Goal: Book appointment/travel/reservation

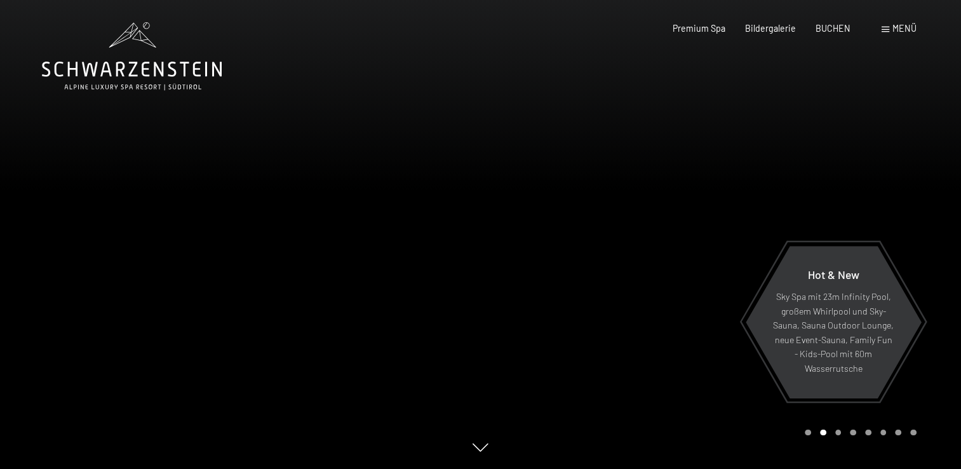
click at [888, 27] on span at bounding box center [886, 30] width 8 height 6
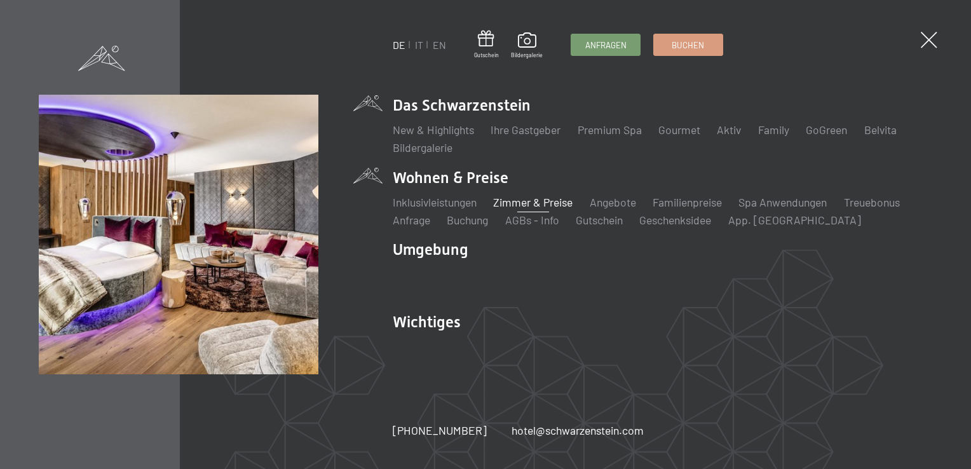
click at [544, 199] on link "Zimmer & Preise" at bounding box center [532, 202] width 79 height 14
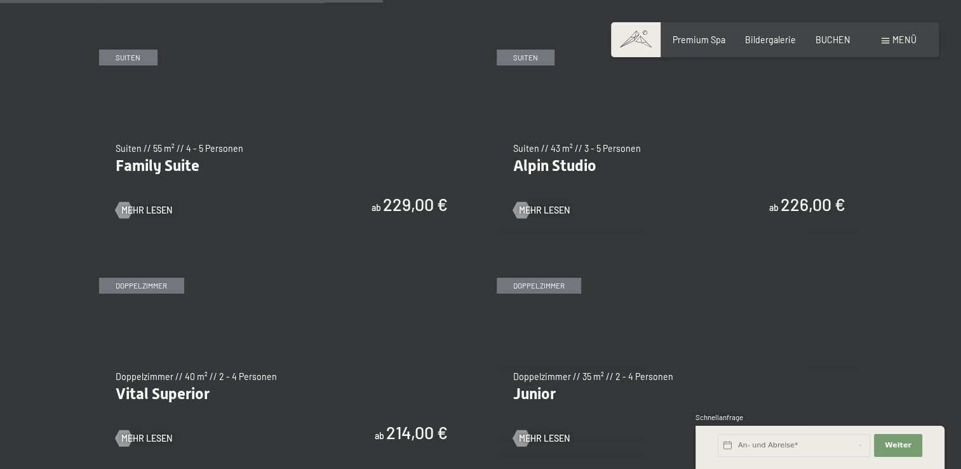
scroll to position [1394, 0]
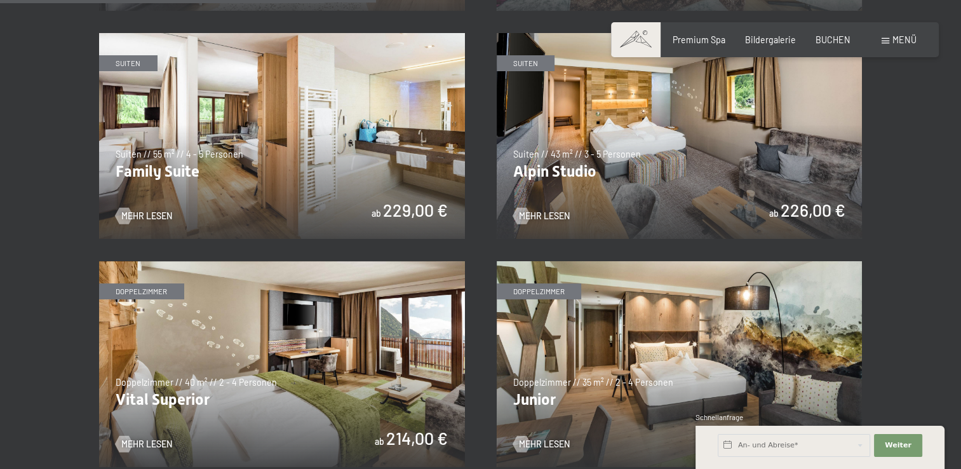
click at [663, 183] on img at bounding box center [680, 136] width 366 height 206
click at [295, 182] on img at bounding box center [282, 136] width 366 height 206
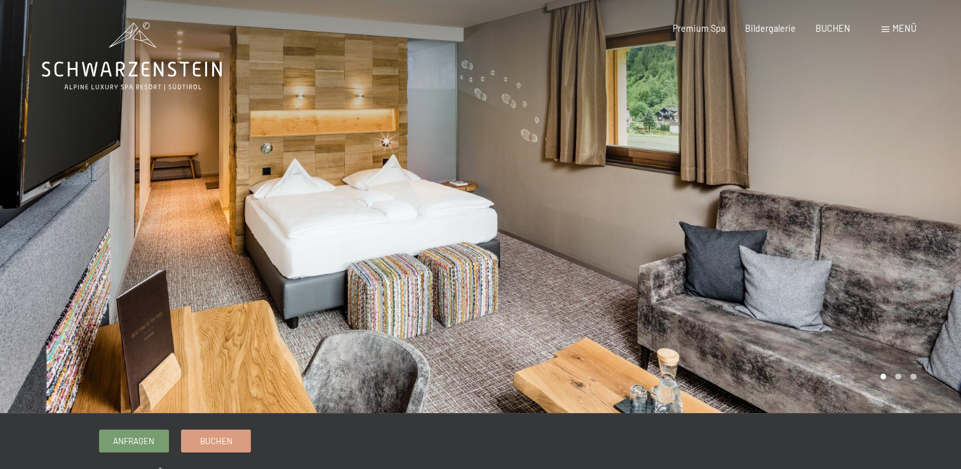
click at [727, 193] on div at bounding box center [721, 206] width 481 height 413
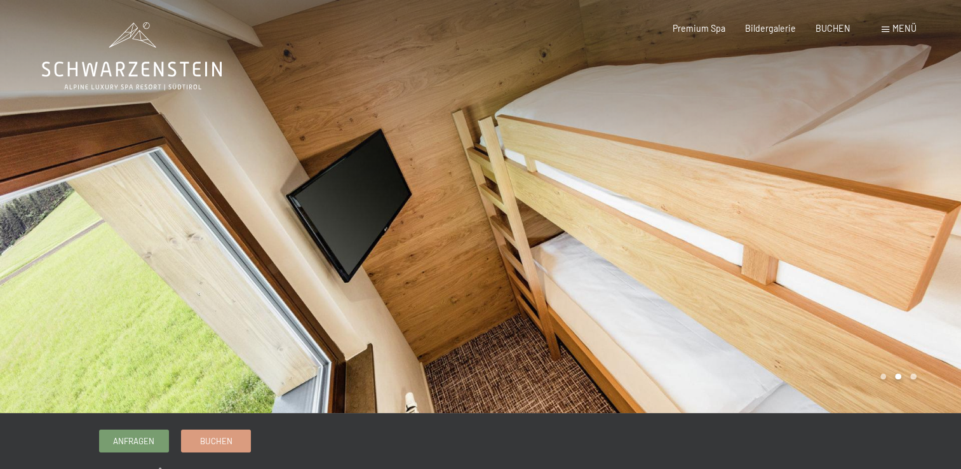
click at [745, 180] on div at bounding box center [721, 206] width 481 height 413
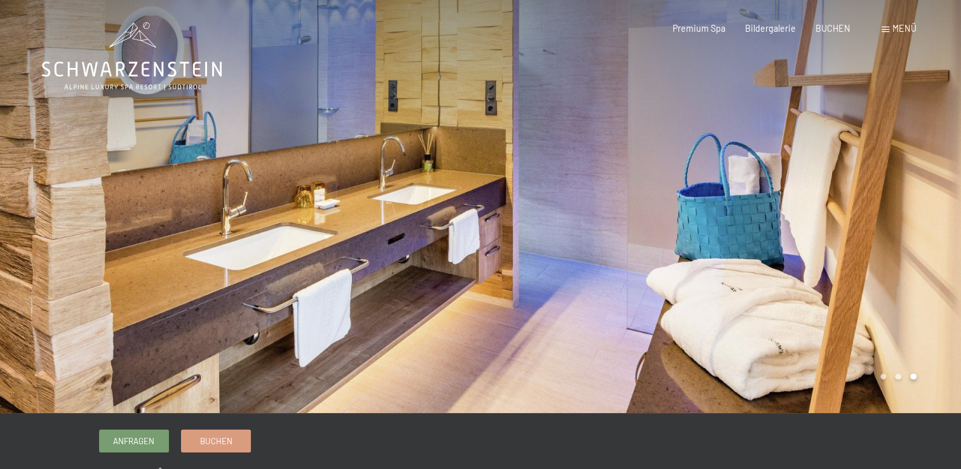
click at [745, 180] on div at bounding box center [721, 206] width 481 height 413
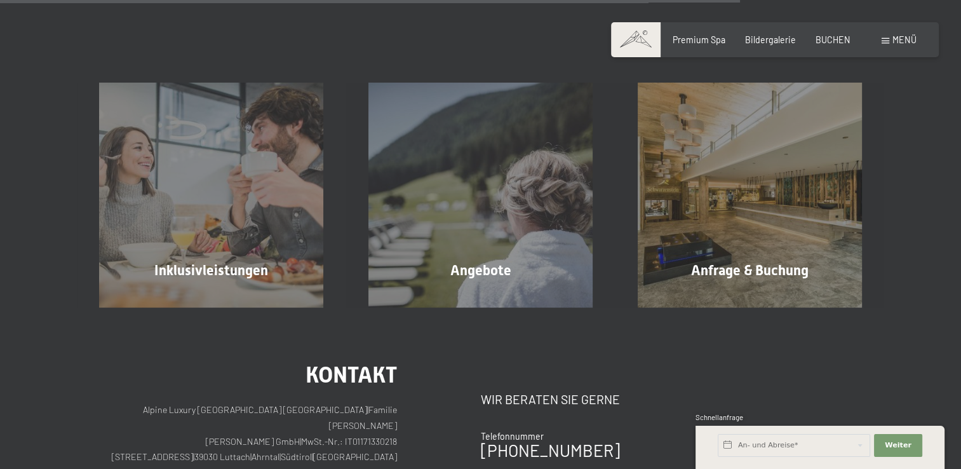
scroll to position [1213, 0]
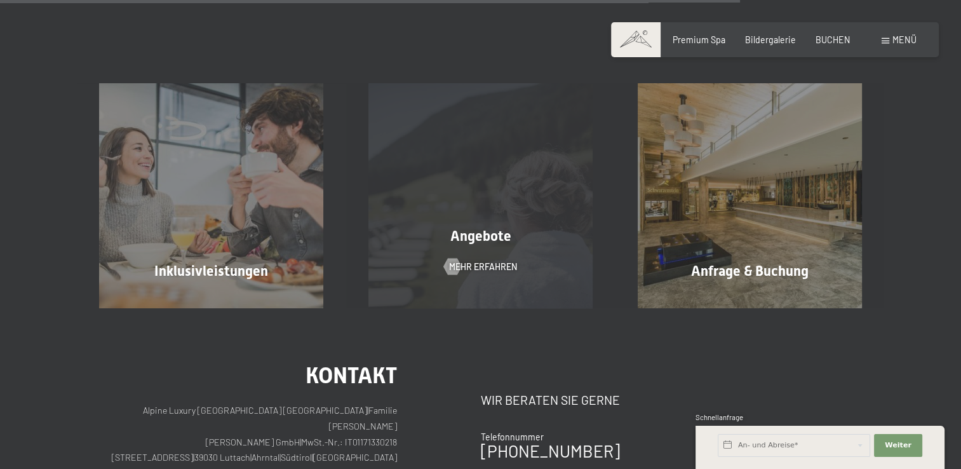
click at [482, 238] on span "Angebote" at bounding box center [480, 236] width 61 height 16
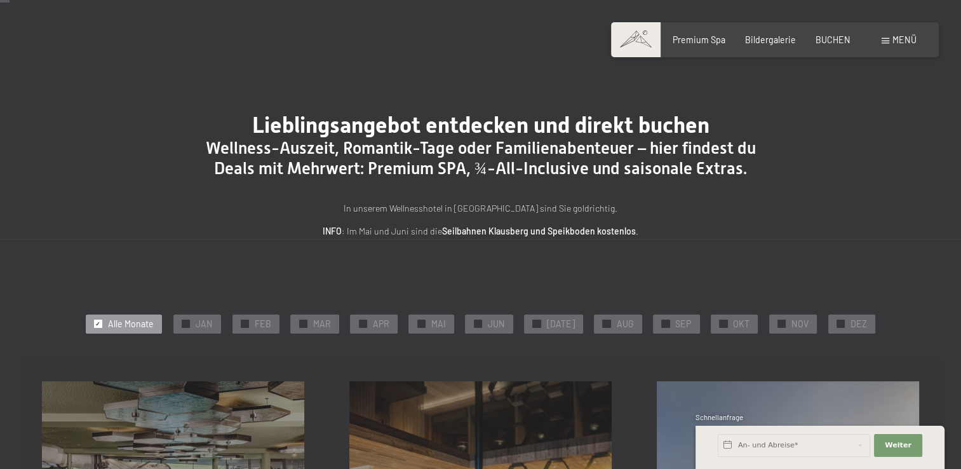
scroll to position [50, 0]
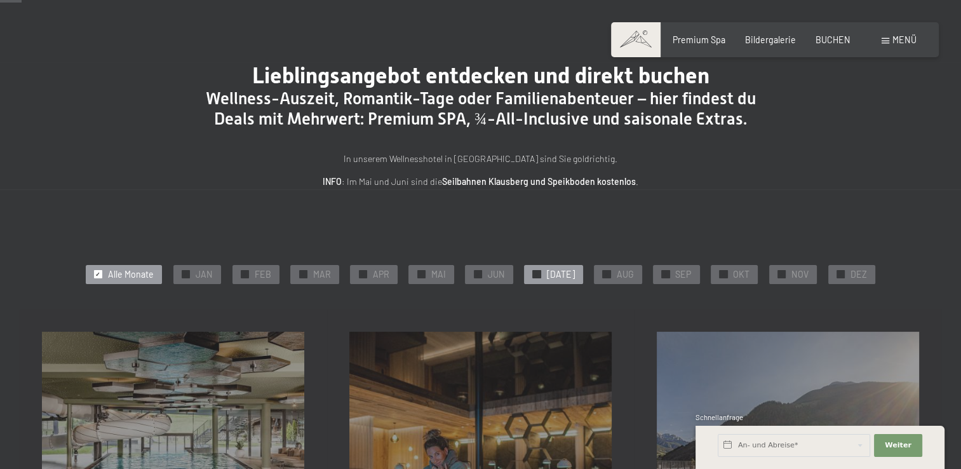
click at [549, 268] on div "✓ JUL" at bounding box center [553, 274] width 58 height 19
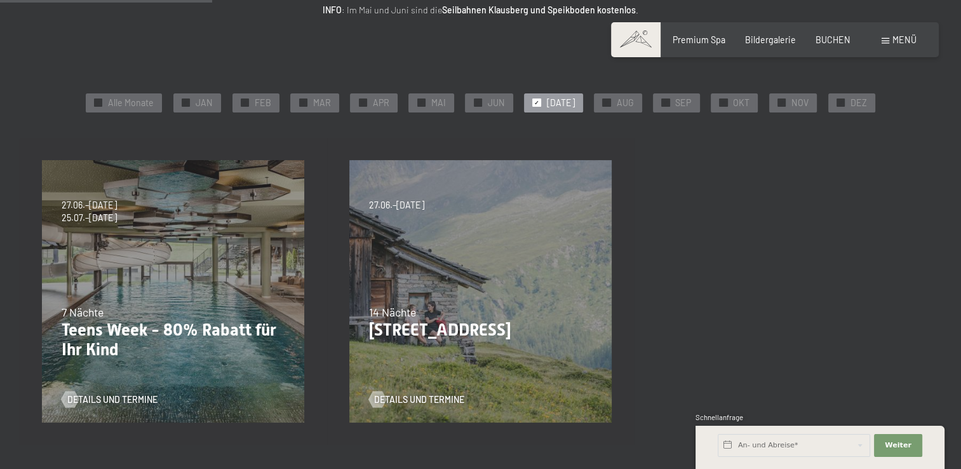
scroll to position [221, 0]
click at [116, 398] on span "Details und Termine" at bounding box center [125, 399] width 90 height 13
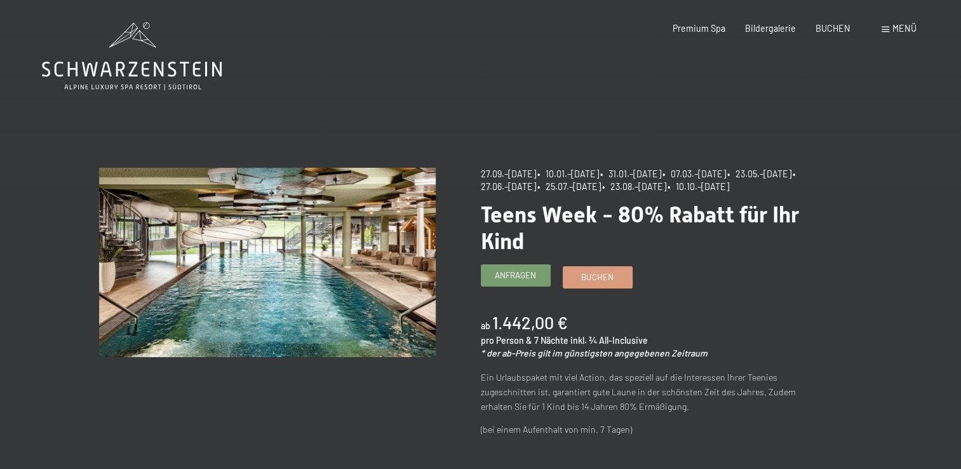
click at [511, 281] on span "Anfragen" at bounding box center [515, 274] width 41 height 11
click at [889, 32] on span at bounding box center [886, 30] width 8 height 6
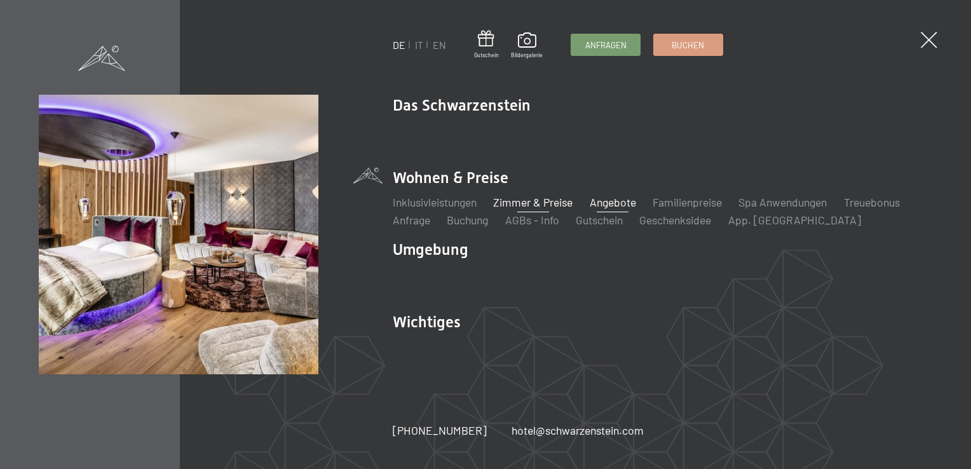
click at [551, 198] on link "Zimmer & Preise" at bounding box center [532, 202] width 79 height 14
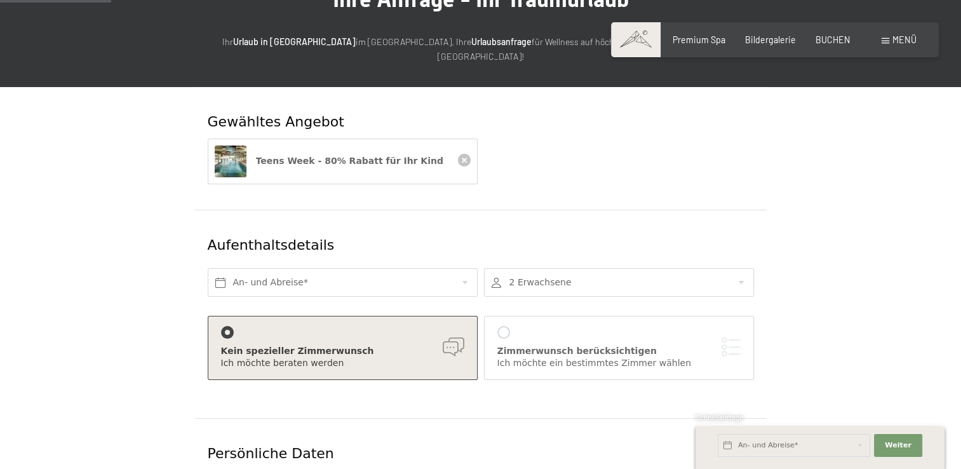
scroll to position [142, 0]
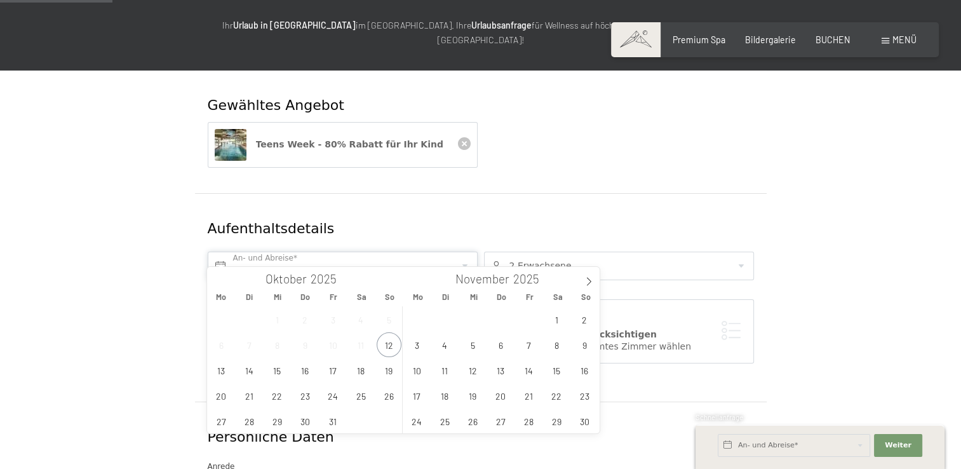
click at [238, 252] on input "text" at bounding box center [343, 266] width 270 height 29
click at [592, 278] on icon at bounding box center [588, 281] width 9 height 9
type input "2026"
click at [592, 278] on icon at bounding box center [588, 281] width 9 height 9
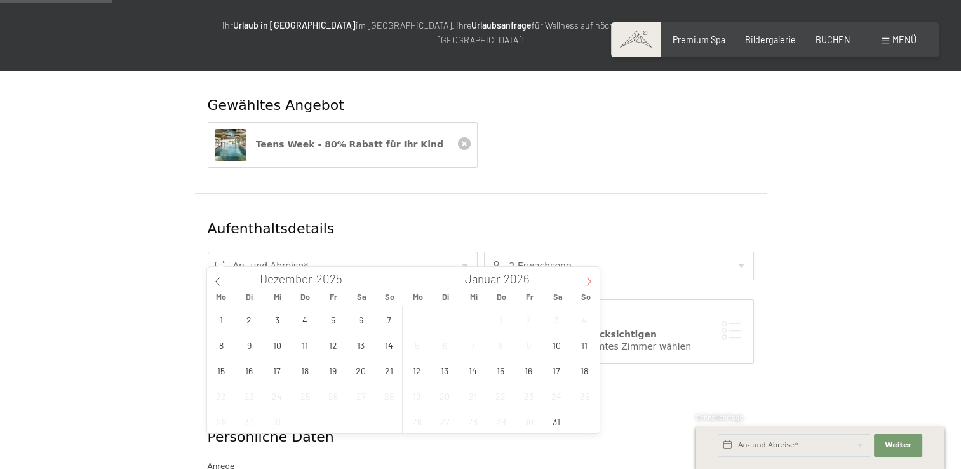
type input "2026"
click at [592, 278] on icon at bounding box center [588, 281] width 9 height 9
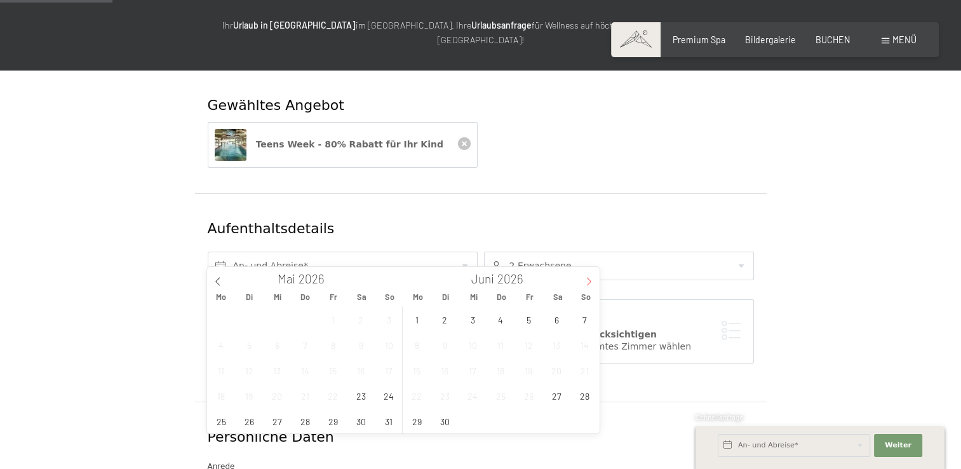
click at [592, 278] on icon at bounding box center [588, 281] width 9 height 9
click at [391, 394] on span "28" at bounding box center [389, 395] width 25 height 25
type input "So. 28.06.2026"
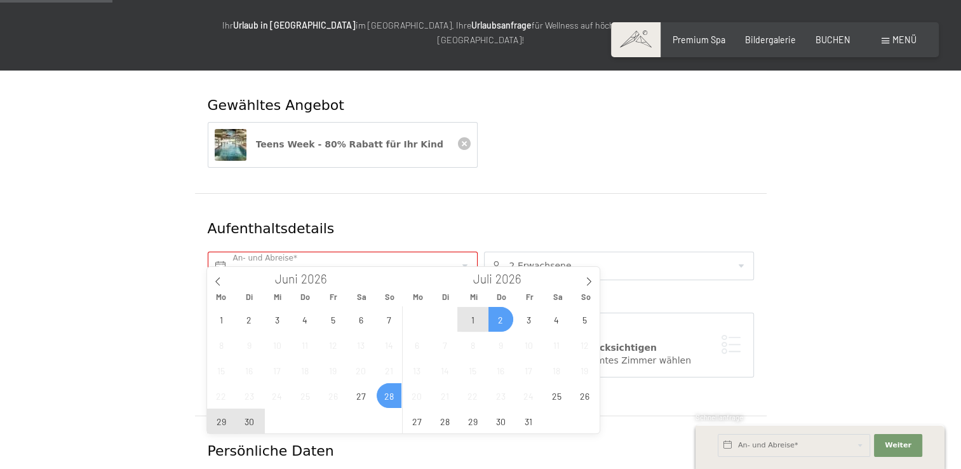
type input "2025"
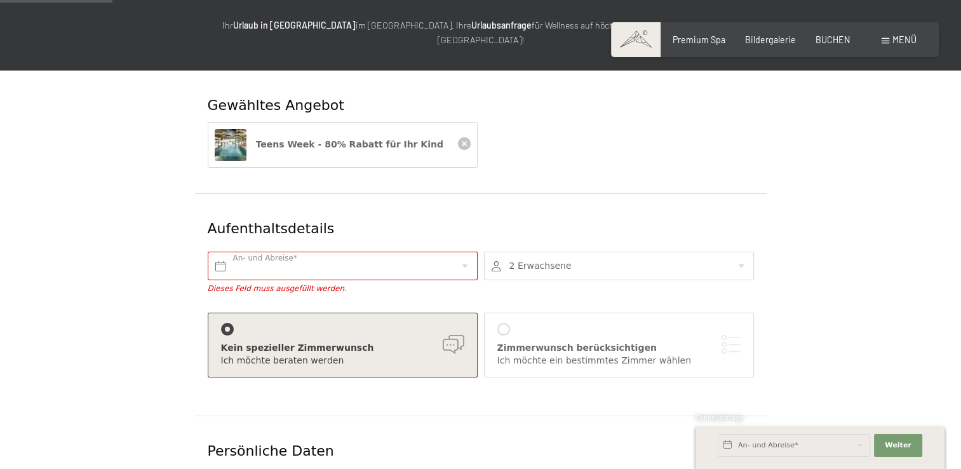
click at [750, 252] on div at bounding box center [619, 266] width 270 height 29
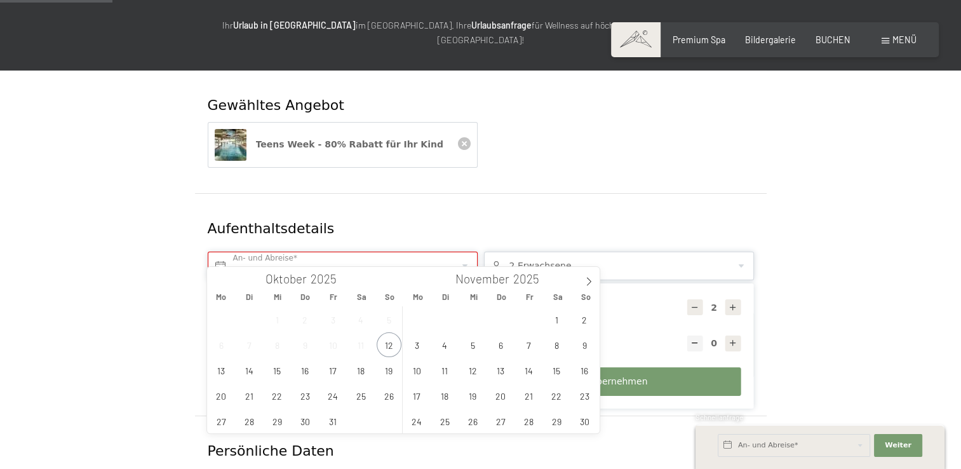
click at [221, 252] on input "text" at bounding box center [343, 266] width 270 height 29
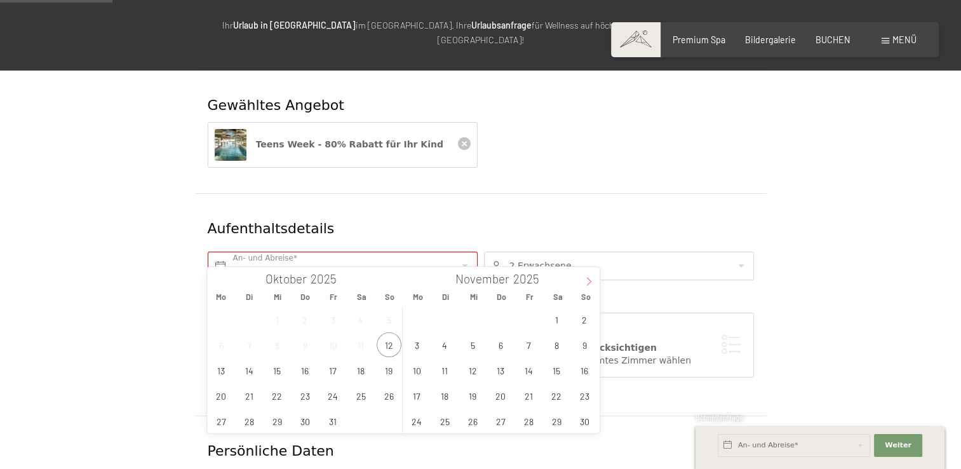
click at [589, 278] on icon at bounding box center [589, 281] width 4 height 8
type input "2026"
click at [589, 278] on icon at bounding box center [589, 281] width 4 height 8
type input "2026"
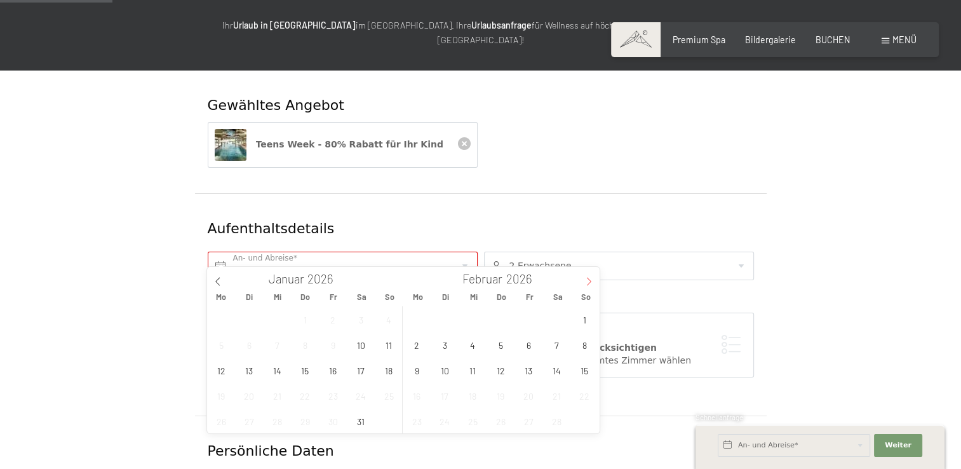
click at [589, 278] on icon at bounding box center [589, 281] width 4 height 8
click at [582, 396] on span "28" at bounding box center [584, 395] width 25 height 25
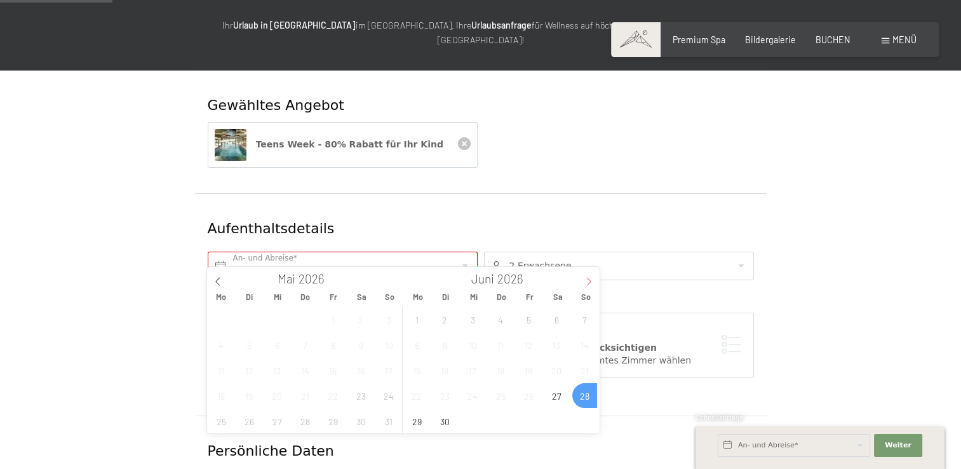
click at [586, 277] on icon at bounding box center [588, 281] width 9 height 9
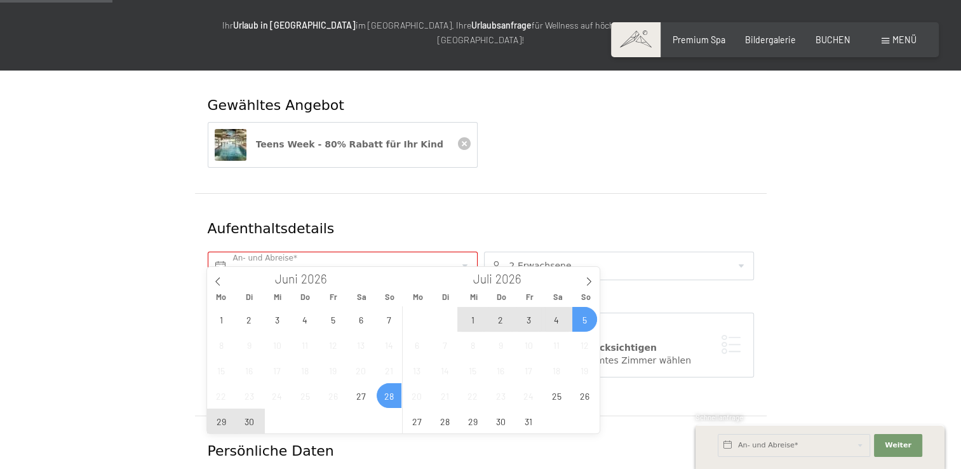
click at [580, 311] on span "5" at bounding box center [584, 319] width 25 height 25
type input "So. 28.06.2026 - So. 05.07.2026"
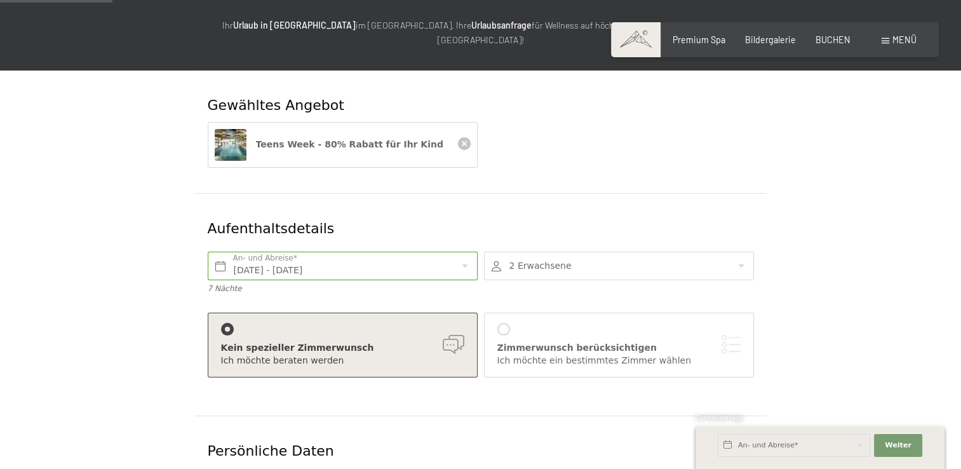
click at [745, 252] on div at bounding box center [619, 266] width 270 height 29
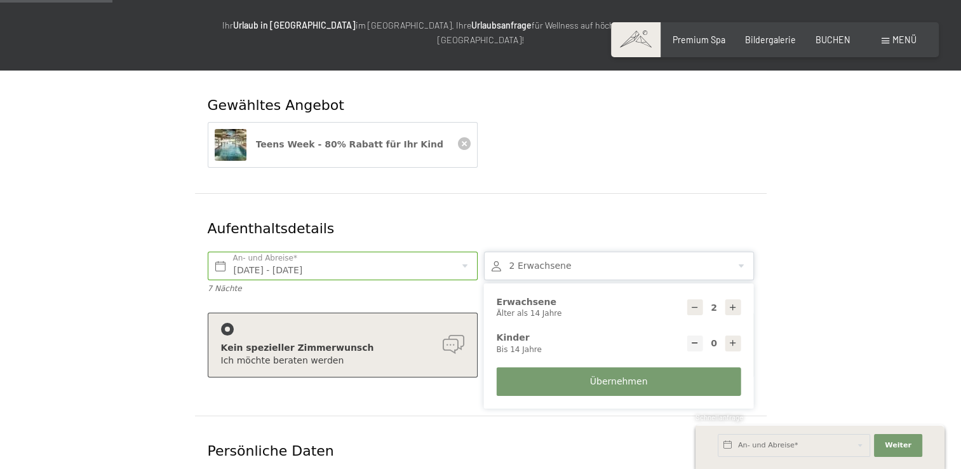
click at [731, 339] on icon at bounding box center [733, 343] width 9 height 9
type input "1"
select select
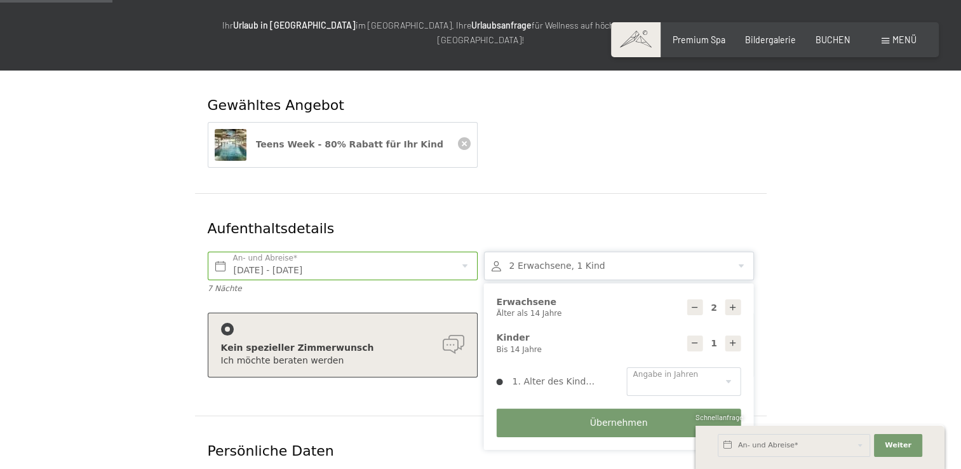
click at [731, 339] on icon at bounding box center [733, 343] width 9 height 9
type input "2"
select select
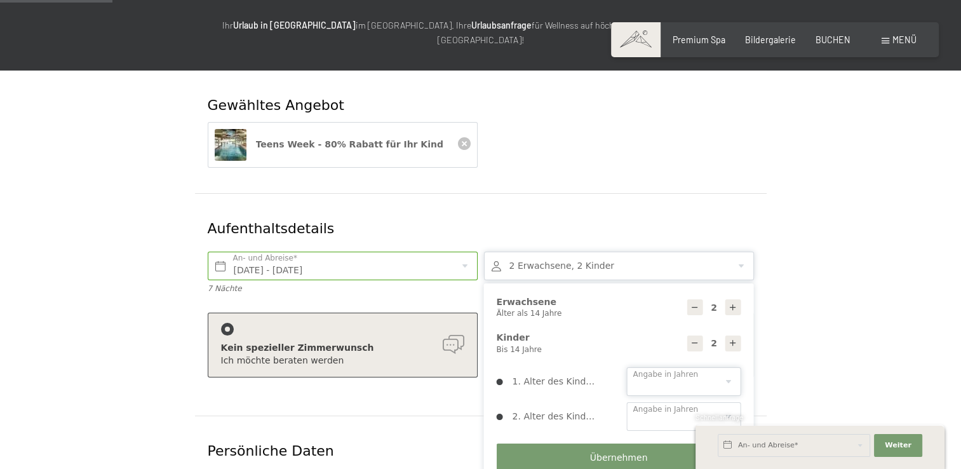
click at [730, 367] on select "0 1 2 3 4 5 6 7 8 9 10 11 12 13 14" at bounding box center [684, 381] width 114 height 29
select select "14"
click at [627, 367] on select "0 1 2 3 4 5 6 7 8 9 10 11 12 13 14" at bounding box center [684, 381] width 114 height 29
click at [732, 402] on select "0 1 2 3 4 5 6 7 8 9 10 11 12 13 14" at bounding box center [684, 416] width 114 height 29
select select "7"
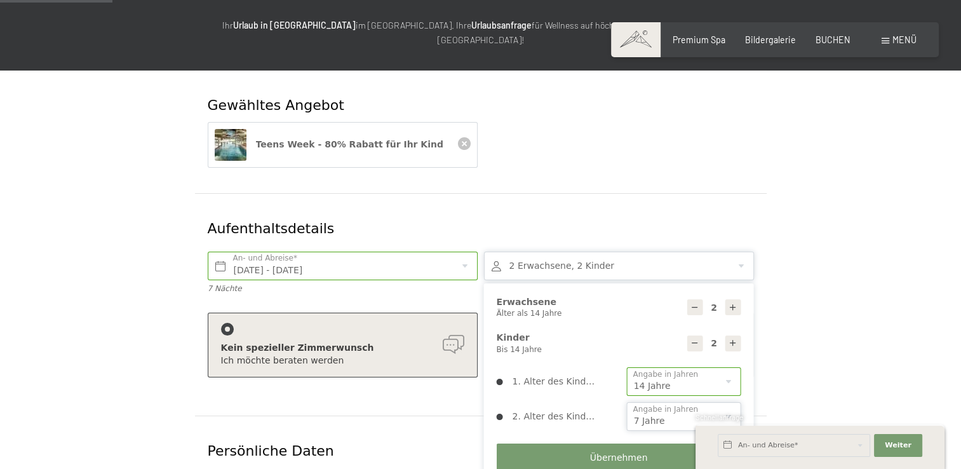
click at [627, 402] on select "0 1 2 3 4 5 6 7 8 9 10 11 12 13 14" at bounding box center [684, 416] width 114 height 29
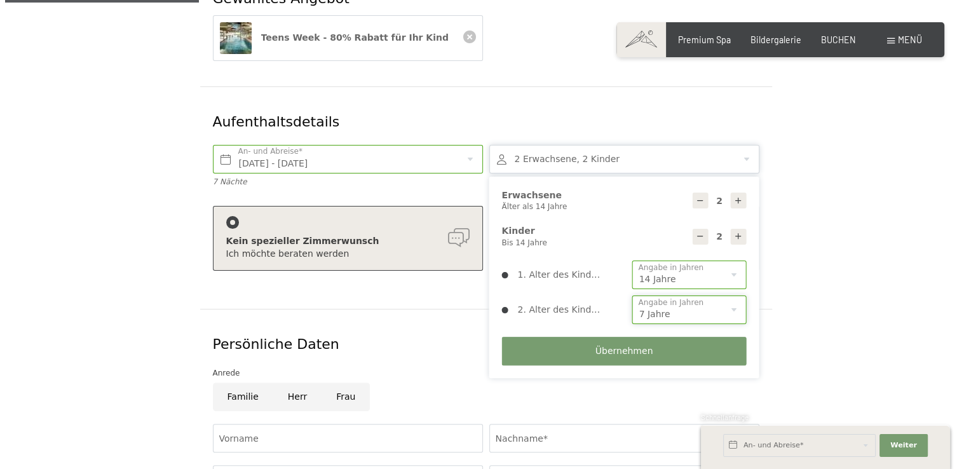
scroll to position [249, 0]
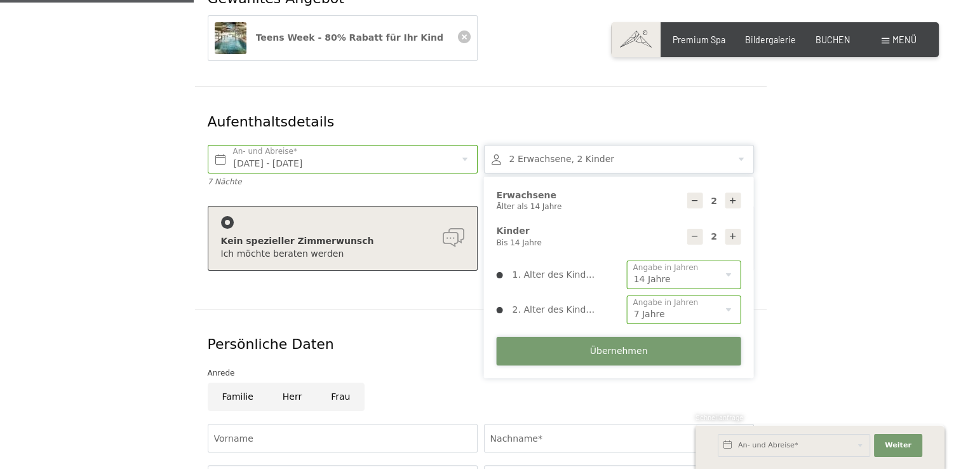
click at [581, 337] on button "Übernehmen" at bounding box center [619, 351] width 245 height 29
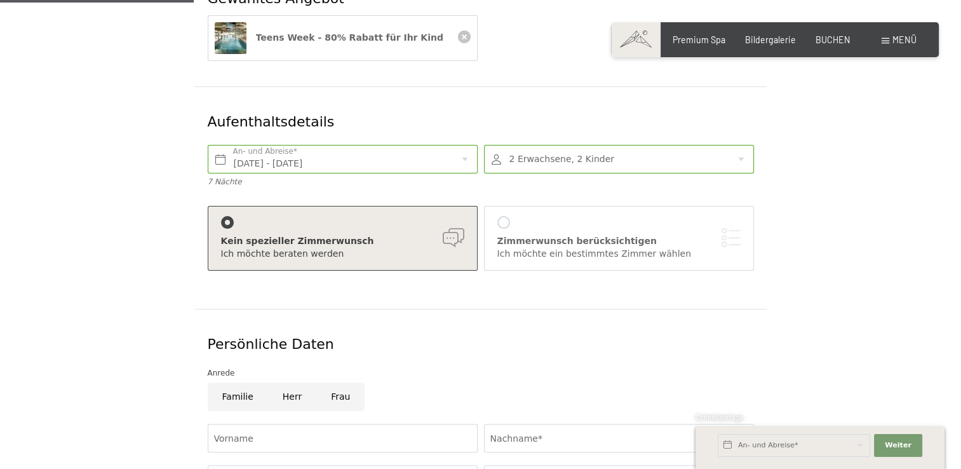
click at [499, 216] on div at bounding box center [503, 222] width 13 height 13
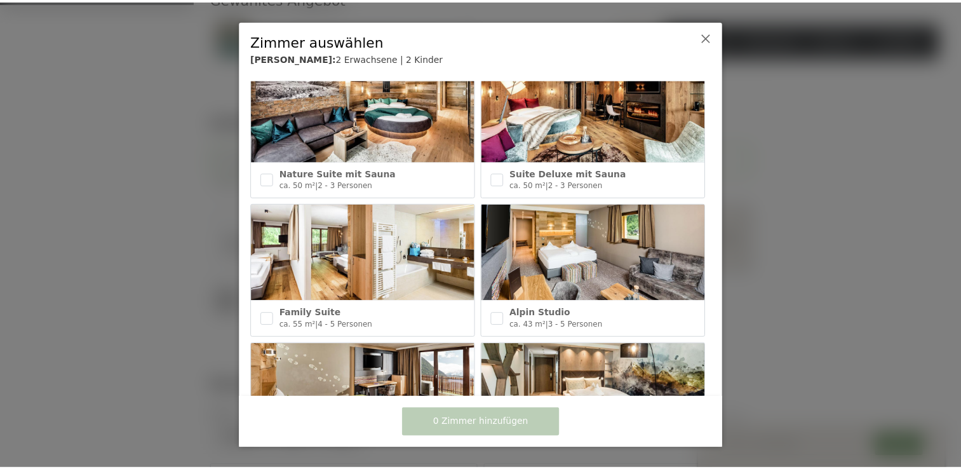
scroll to position [312, 0]
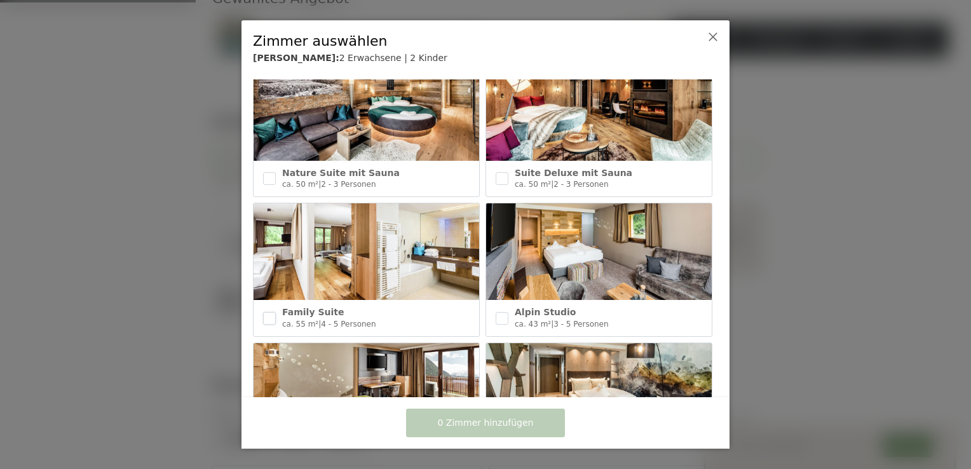
click at [269, 312] on input "checkbox" at bounding box center [269, 318] width 13 height 13
checkbox input "true"
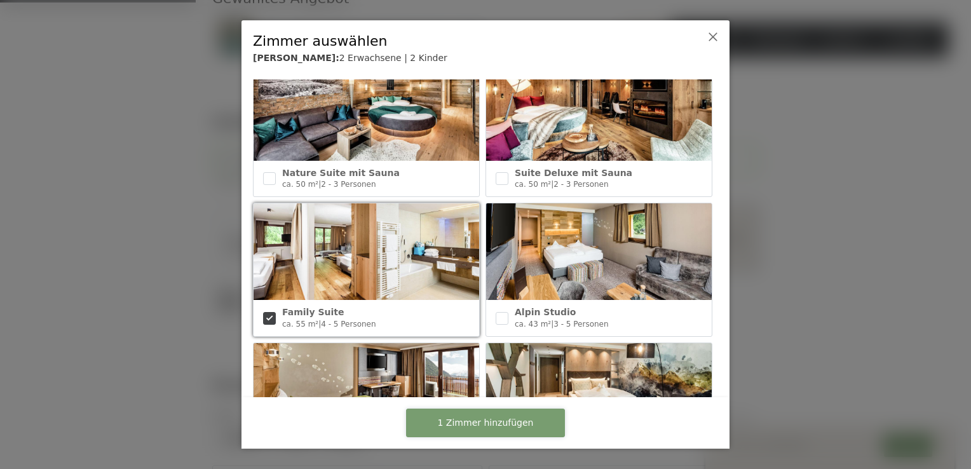
click at [488, 415] on button "1 Zimmer hinzufügen" at bounding box center [485, 422] width 159 height 29
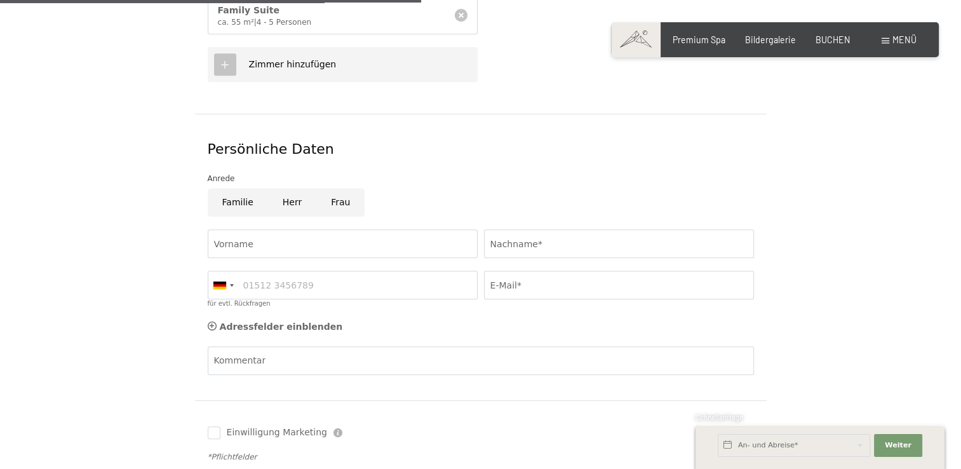
scroll to position [671, 0]
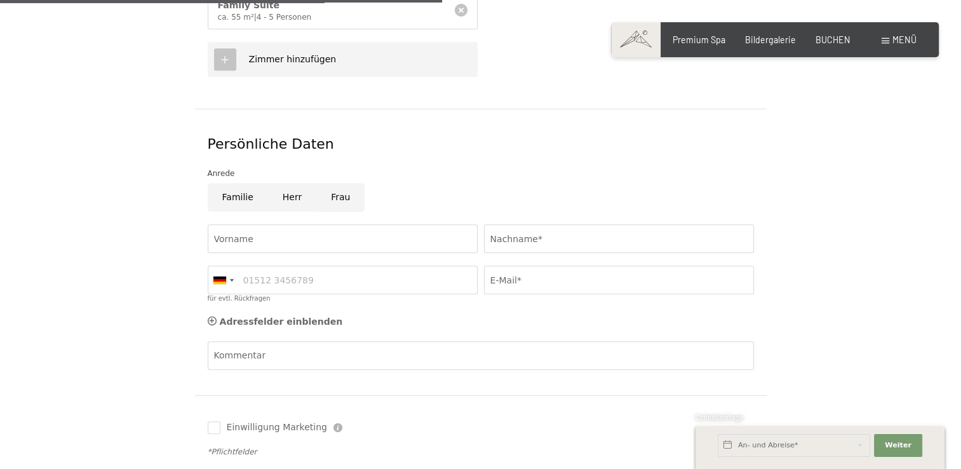
click at [340, 183] on input "Frau" at bounding box center [340, 197] width 48 height 29
radio input "true"
click at [231, 224] on input "Vorname" at bounding box center [343, 238] width 270 height 29
type input "Sandra"
type input "Weiss"
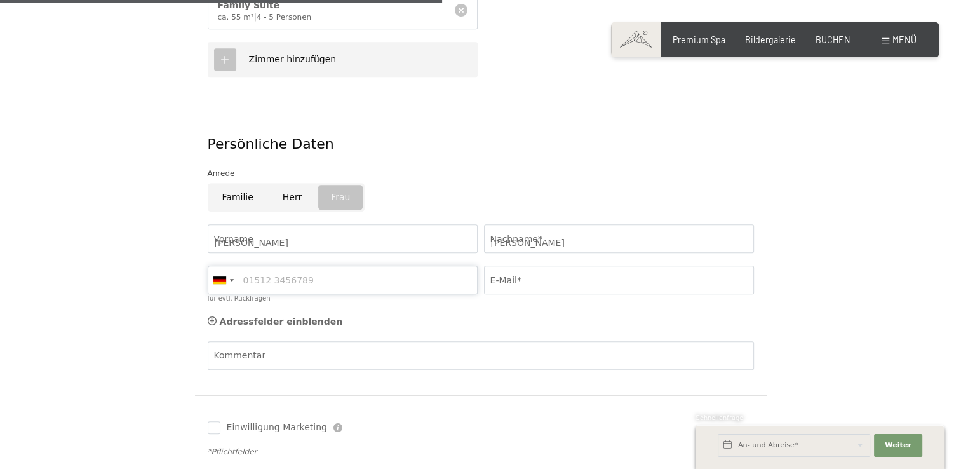
type input "01704118599"
type input "sandra.weiss.gesang@googlemail.com"
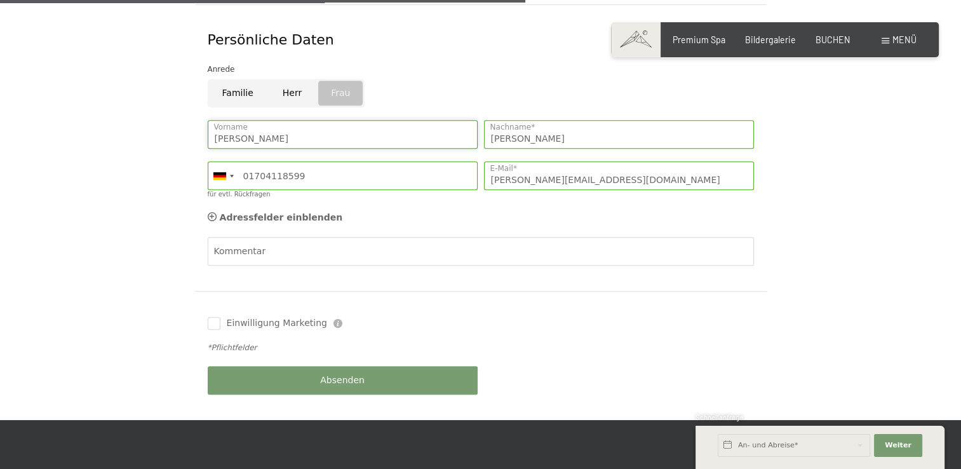
scroll to position [818, 0]
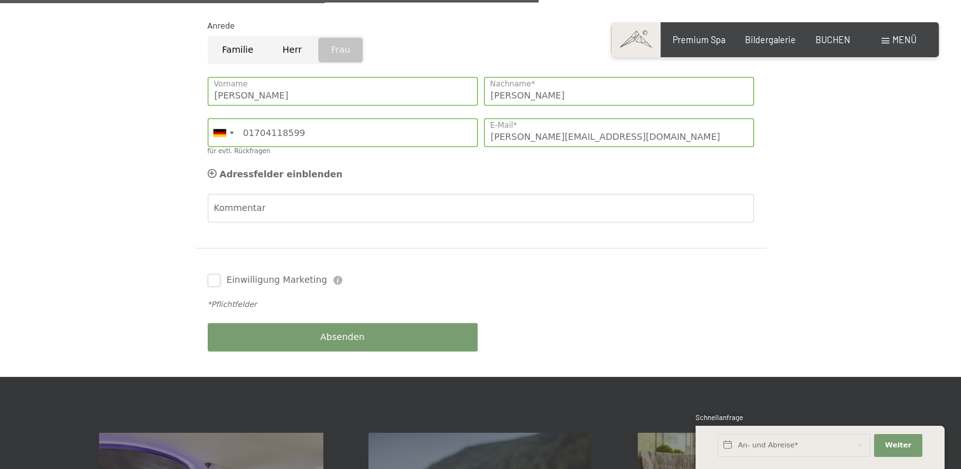
click at [208, 274] on input "Einwilligung Marketing" at bounding box center [214, 280] width 13 height 13
checkbox input "true"
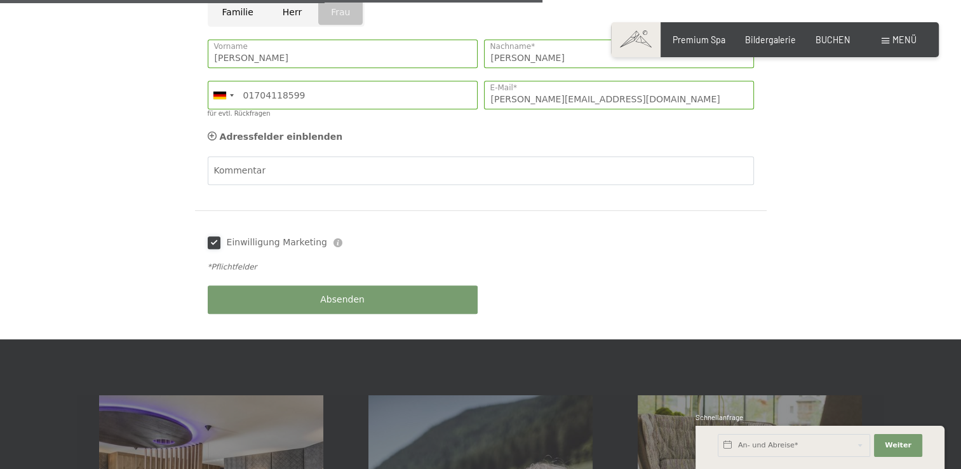
scroll to position [856, 0]
click at [336, 293] on span "Absenden" at bounding box center [342, 299] width 44 height 13
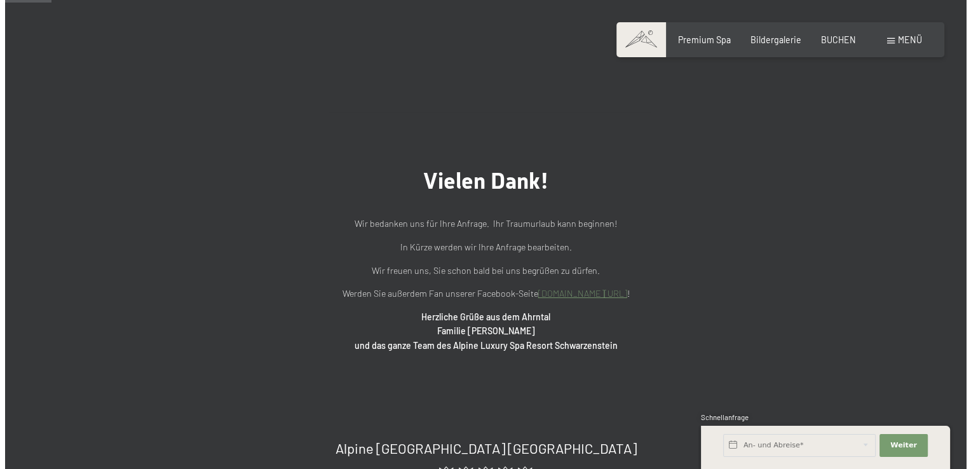
scroll to position [56, 0]
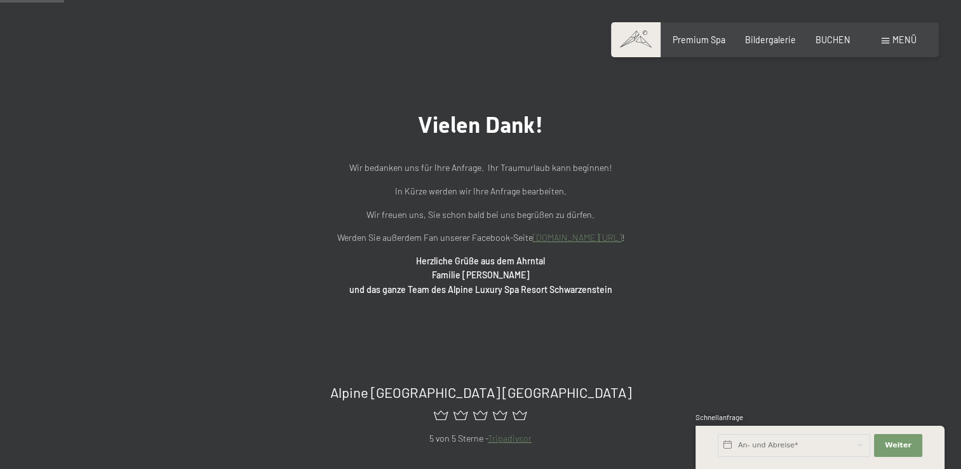
click at [891, 38] on div "Menü" at bounding box center [899, 40] width 35 height 13
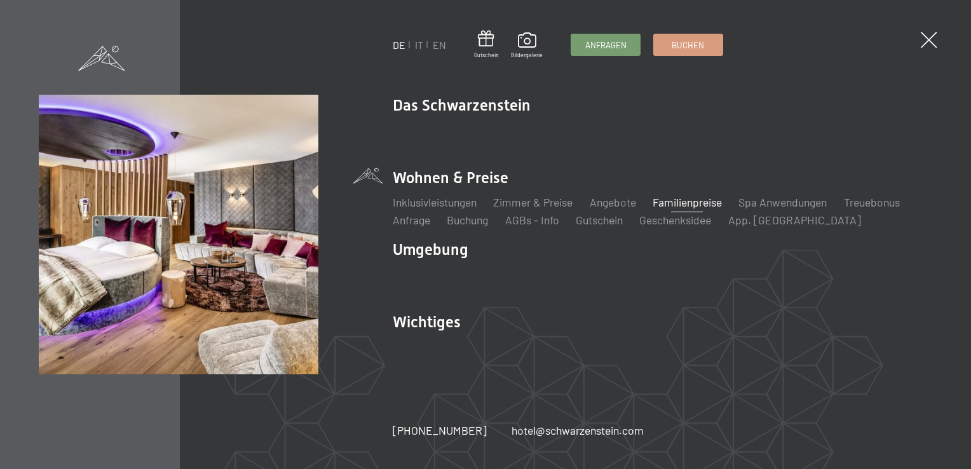
click at [690, 199] on link "Familienpreise" at bounding box center [686, 202] width 69 height 14
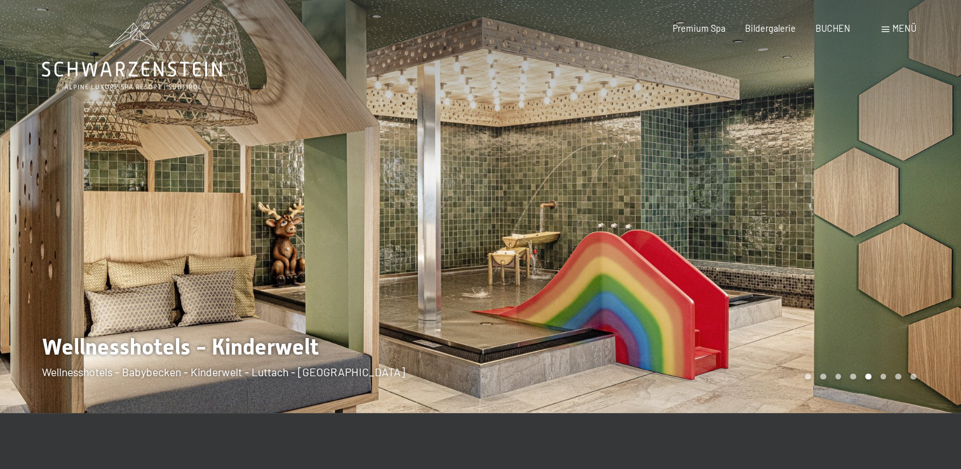
click at [886, 26] on div "Menü" at bounding box center [899, 28] width 35 height 13
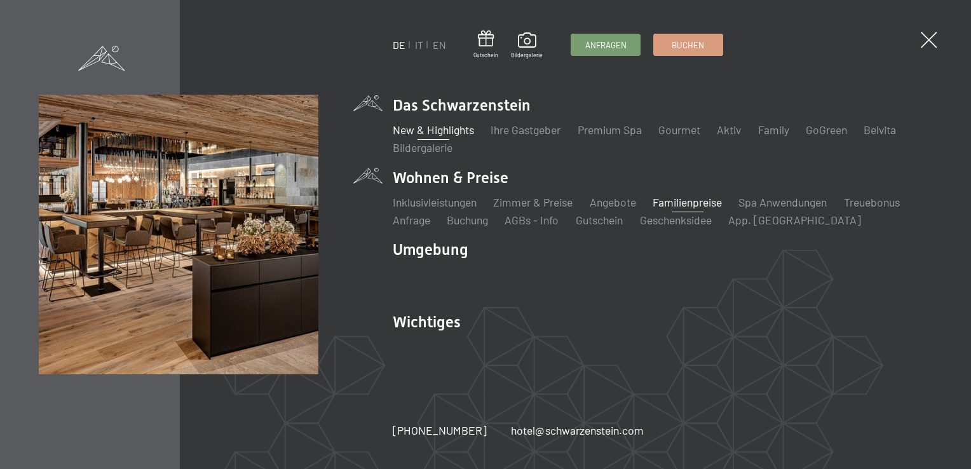
click at [455, 131] on link "New & Highlights" at bounding box center [433, 130] width 81 height 14
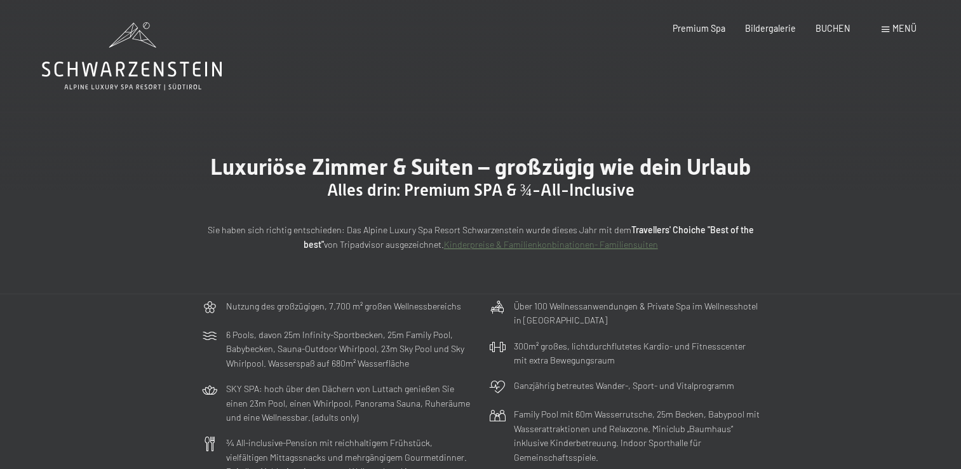
click at [879, 24] on div "Buchen Anfragen Premium Spa Bildergalerie BUCHEN Menü DE IT EN Gutschein Bilder…" at bounding box center [774, 28] width 283 height 13
click at [888, 28] on span at bounding box center [886, 30] width 8 height 6
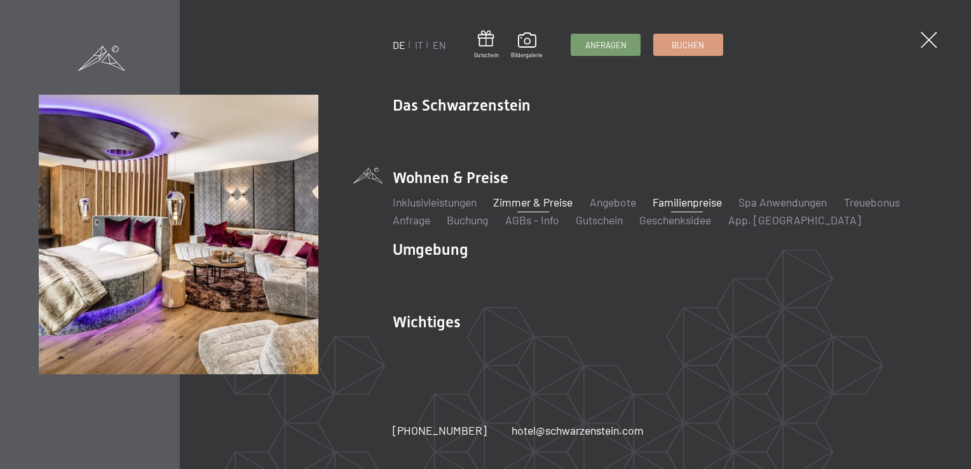
click at [691, 201] on link "Familienpreise" at bounding box center [686, 202] width 69 height 14
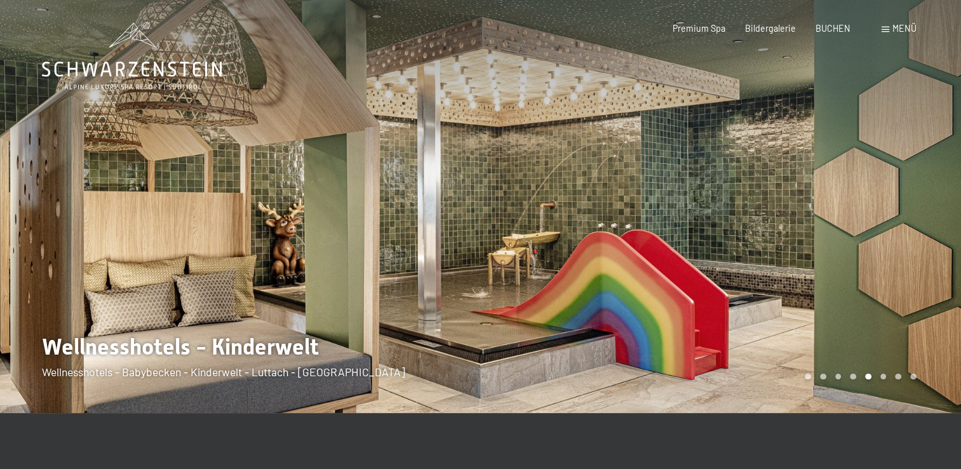
click at [885, 28] on span at bounding box center [886, 30] width 8 height 6
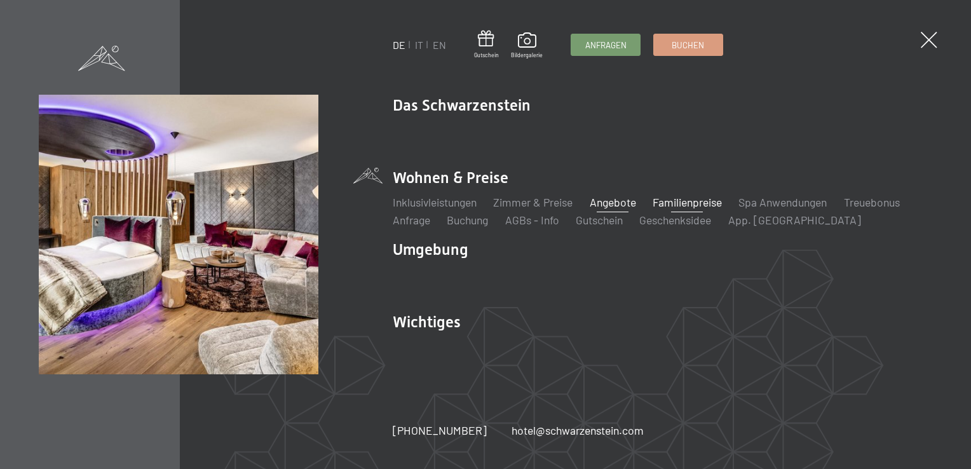
click at [619, 199] on link "Angebote" at bounding box center [613, 202] width 46 height 14
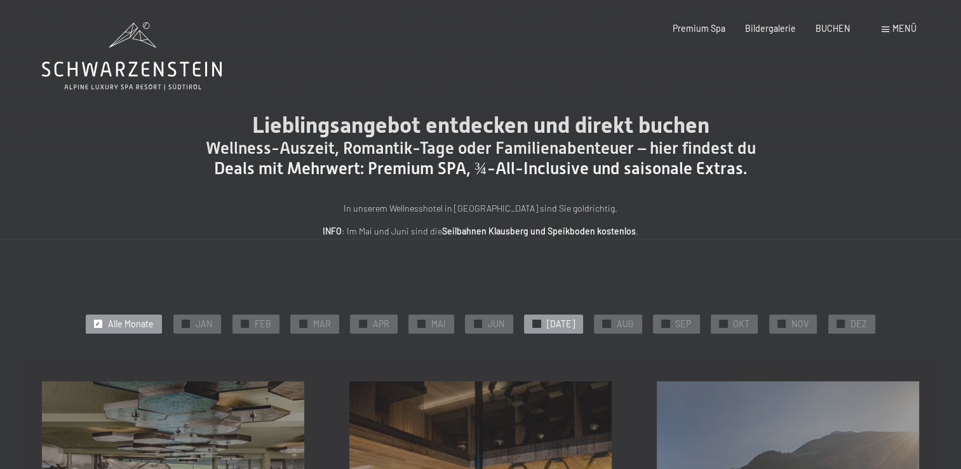
click at [553, 319] on span "JUL" at bounding box center [560, 324] width 28 height 13
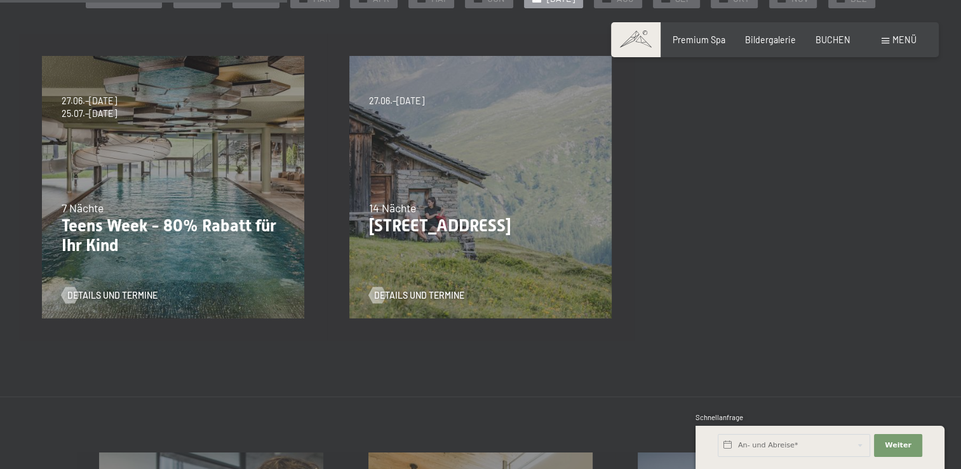
scroll to position [337, 0]
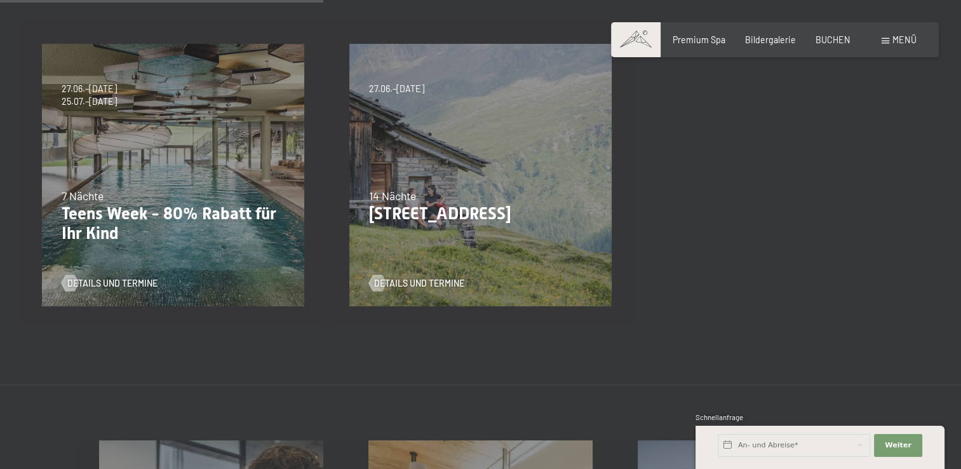
click at [135, 178] on div "27.09.–21.12.2025 10.01.–18.01.2026 31.01.–15.02.2026 07.03.–29.03.2026 23.05.–…" at bounding box center [173, 175] width 307 height 307
click at [105, 283] on span "Details und Termine" at bounding box center [125, 283] width 90 height 13
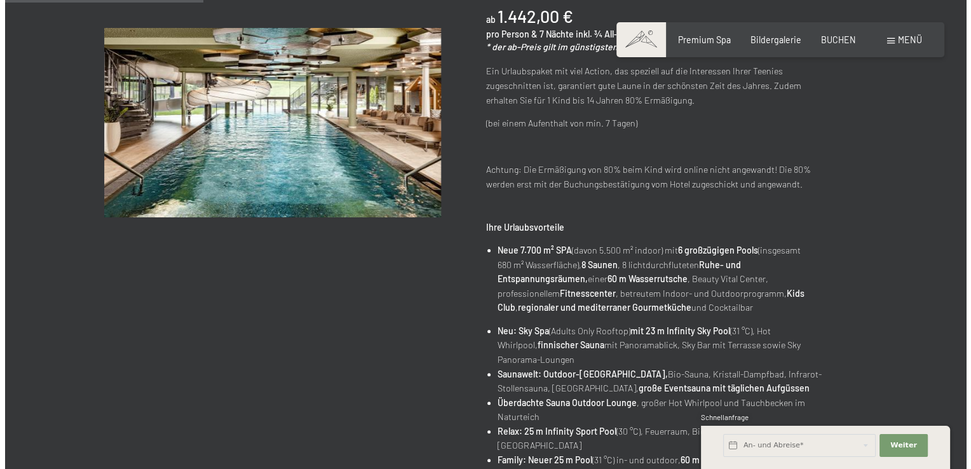
scroll to position [305, 0]
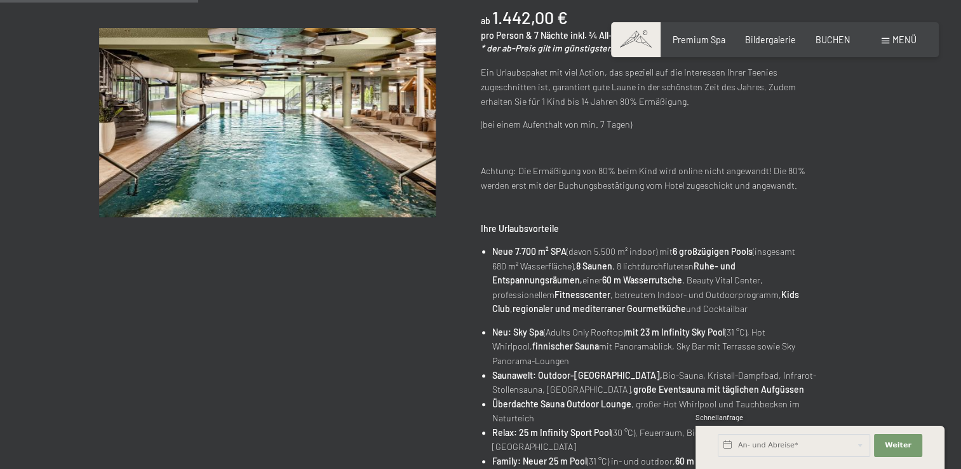
click at [896, 37] on span "Menü" at bounding box center [905, 39] width 24 height 11
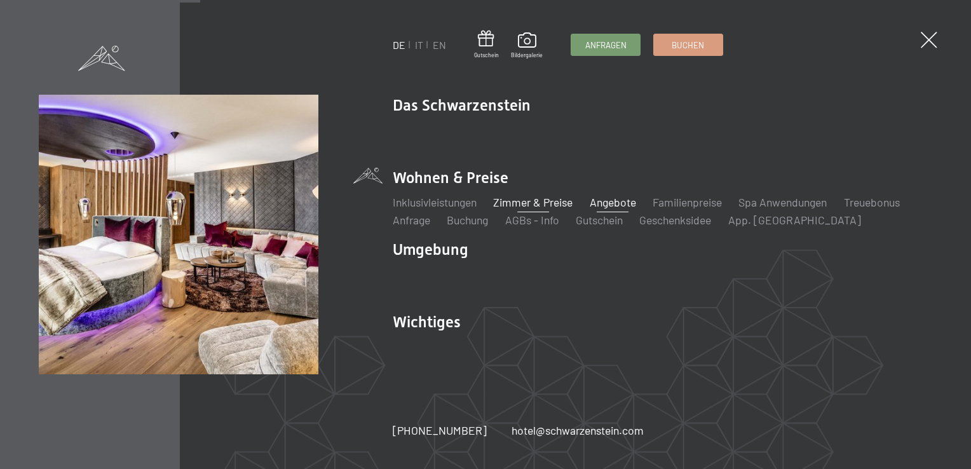
click at [518, 198] on link "Zimmer & Preise" at bounding box center [532, 202] width 79 height 14
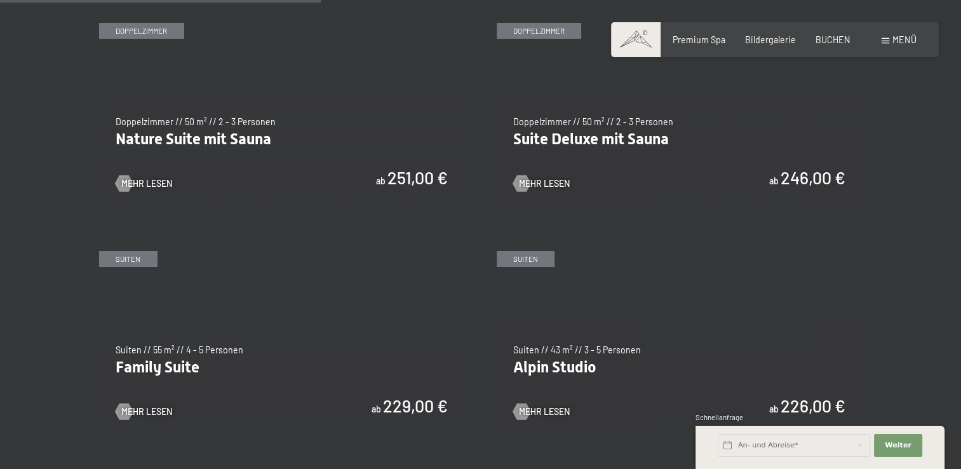
scroll to position [1213, 0]
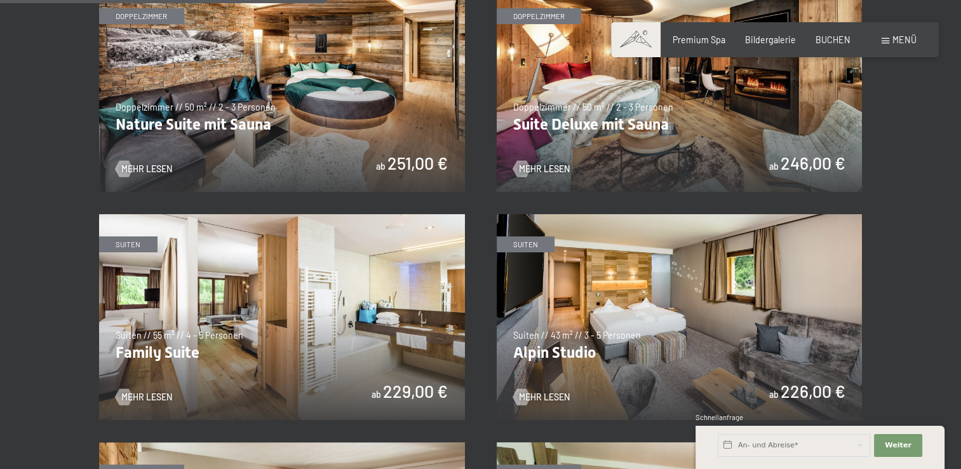
click at [346, 310] on img at bounding box center [282, 317] width 366 height 206
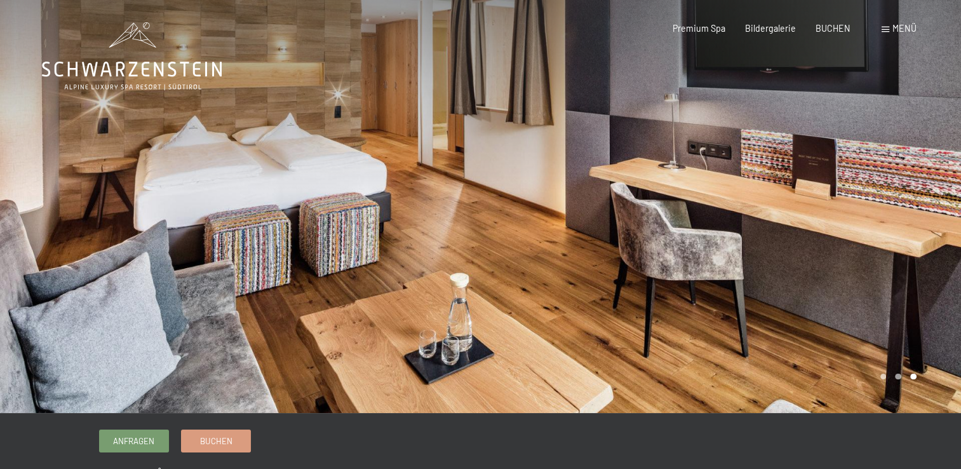
click at [888, 32] on div "Menü" at bounding box center [899, 28] width 35 height 13
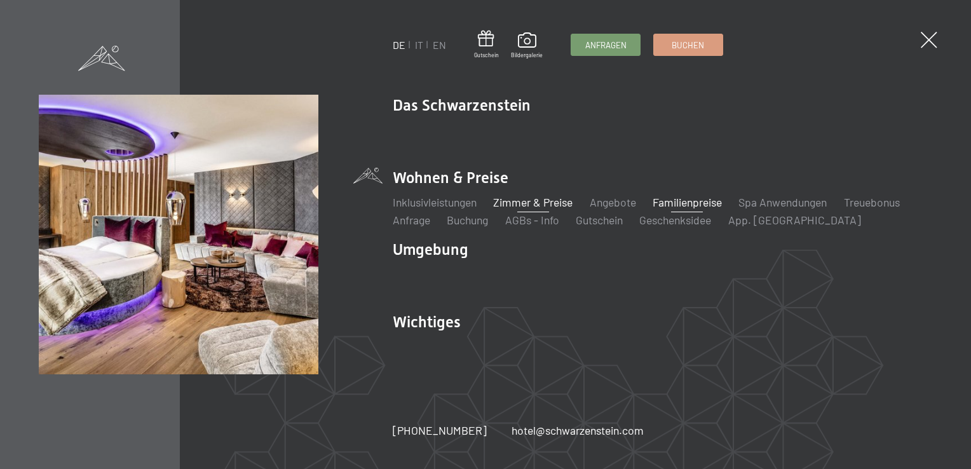
click at [677, 198] on link "Familienpreise" at bounding box center [686, 202] width 69 height 14
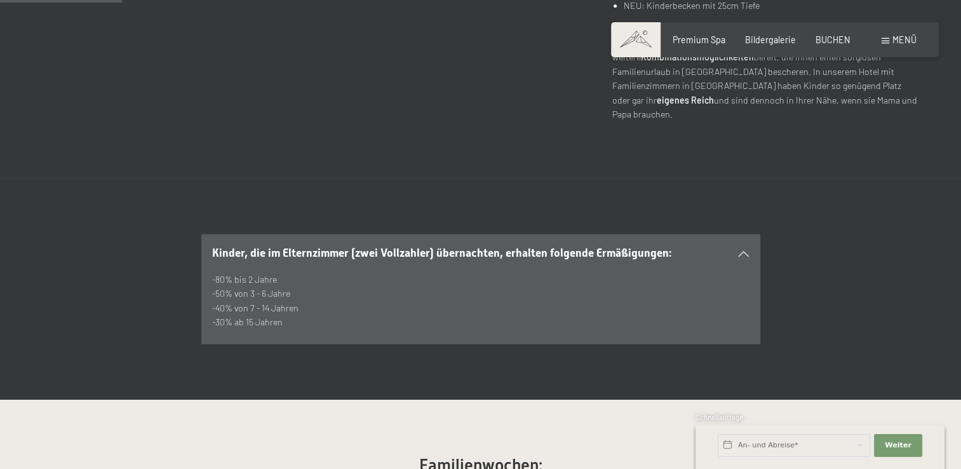
scroll to position [600, 0]
click at [890, 39] on div "Menü" at bounding box center [899, 40] width 35 height 13
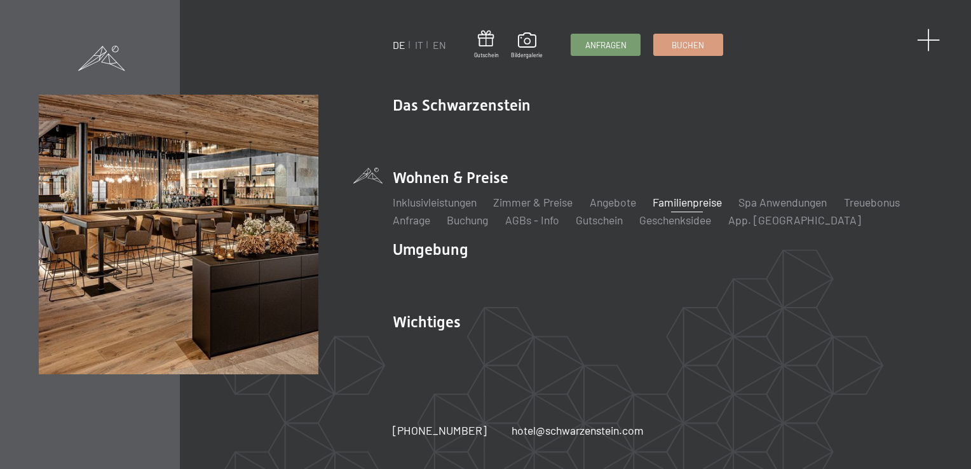
click at [928, 33] on span at bounding box center [929, 41] width 24 height 24
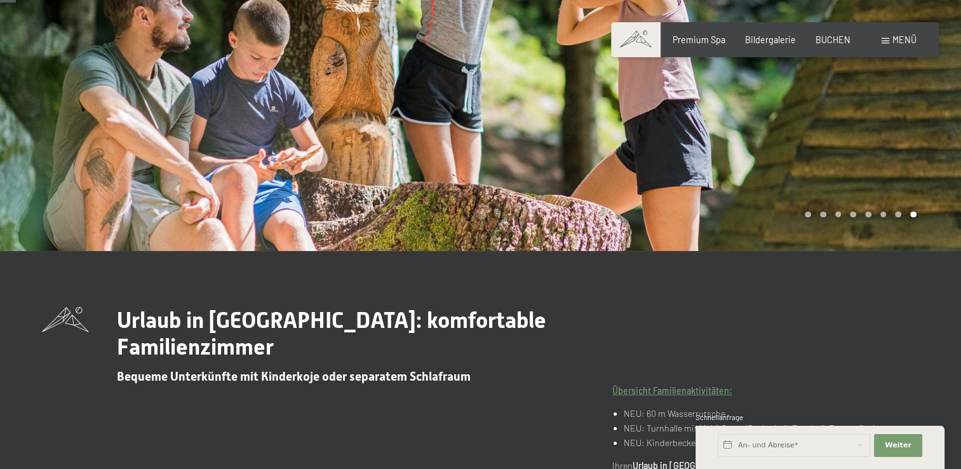
scroll to position [0, 0]
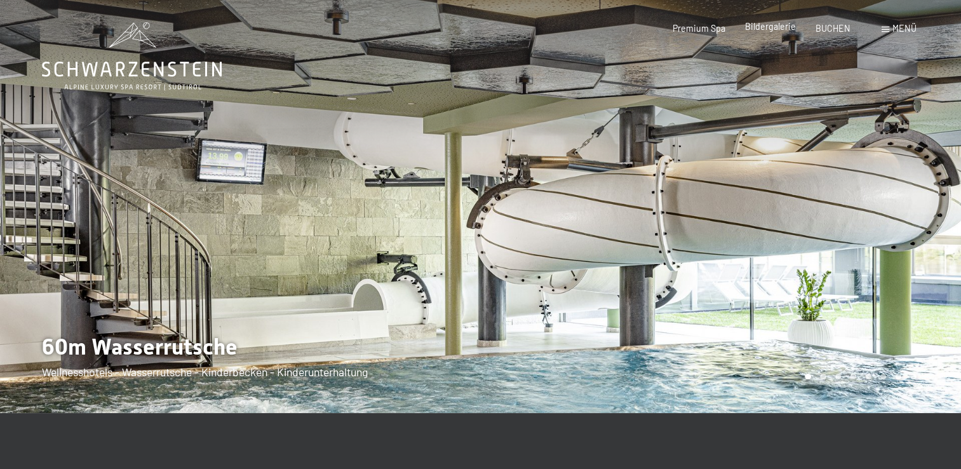
click at [767, 30] on span "Bildergalerie" at bounding box center [770, 26] width 51 height 11
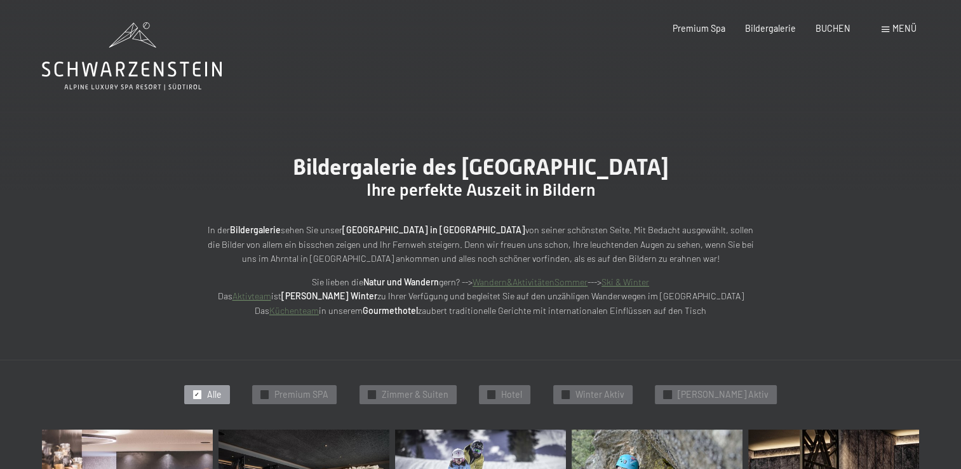
click at [887, 29] on span at bounding box center [886, 30] width 8 height 6
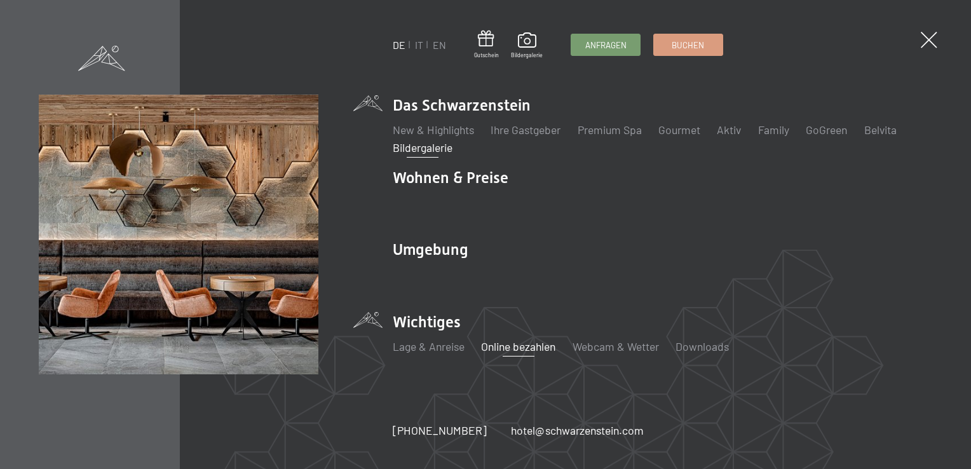
click at [529, 351] on link "Online bezahlen" at bounding box center [518, 346] width 74 height 14
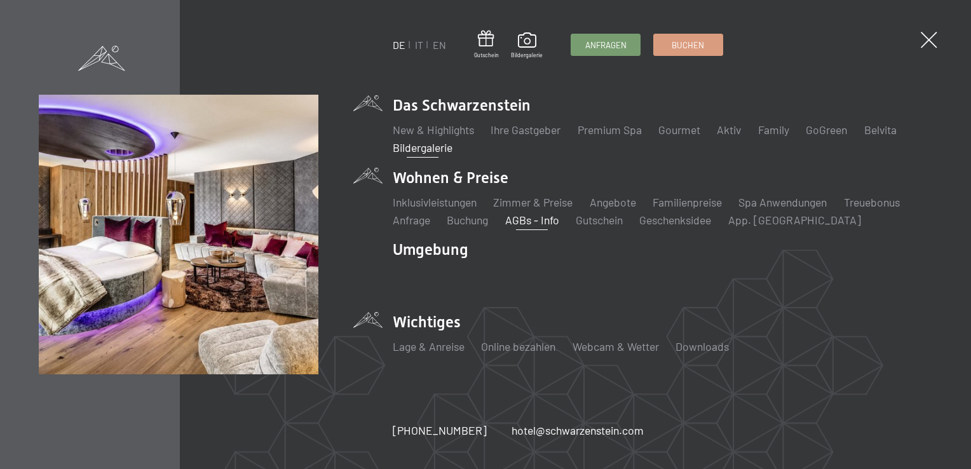
click at [536, 220] on link "AGBs - Info" at bounding box center [532, 220] width 54 height 14
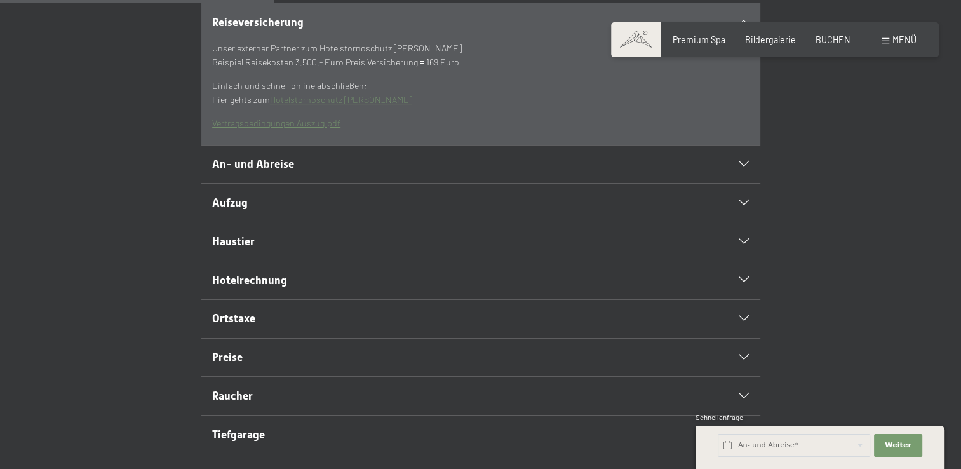
scroll to position [384, 0]
click at [740, 301] on div "Hotelrechnung" at bounding box center [480, 282] width 537 height 38
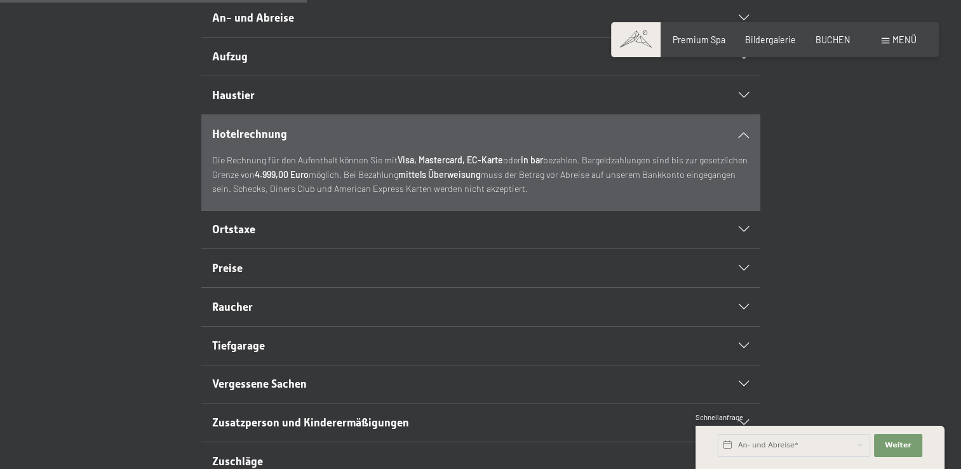
scroll to position [435, 0]
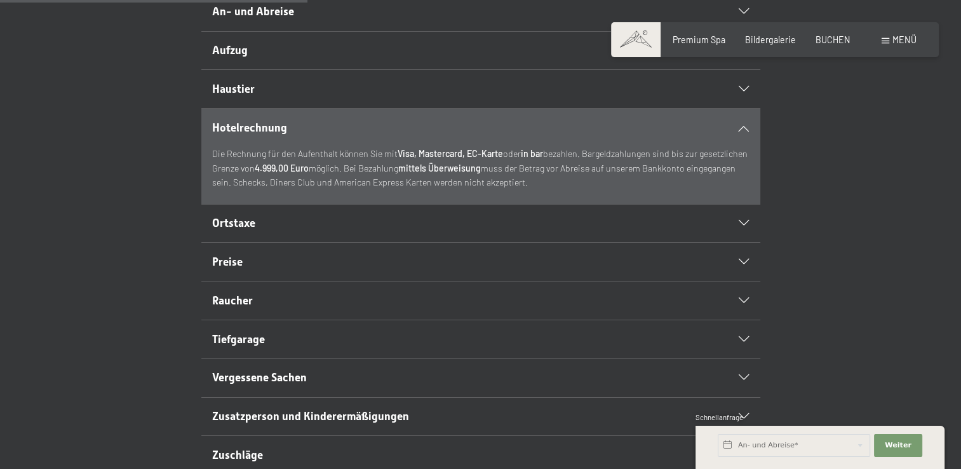
click at [748, 281] on div "Preise" at bounding box center [480, 262] width 537 height 38
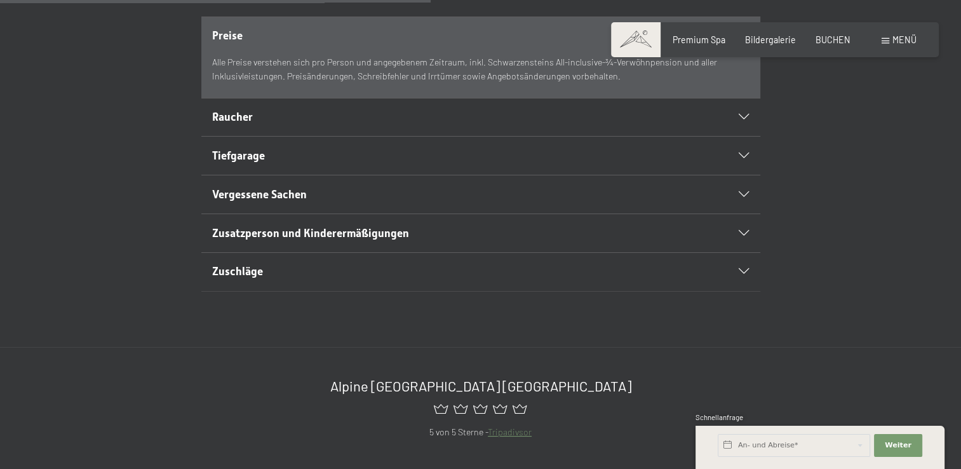
scroll to position [604, 0]
click at [741, 274] on icon at bounding box center [744, 271] width 10 height 6
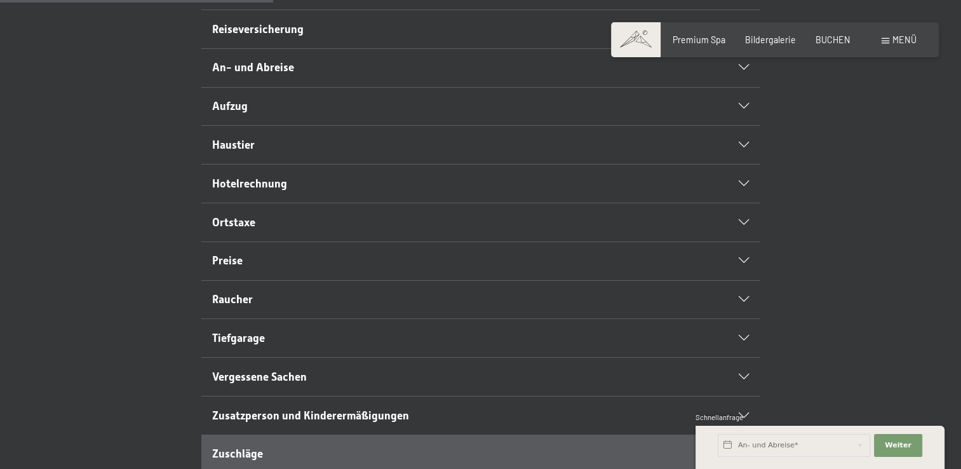
scroll to position [379, 0]
click at [741, 187] on icon at bounding box center [744, 184] width 10 height 6
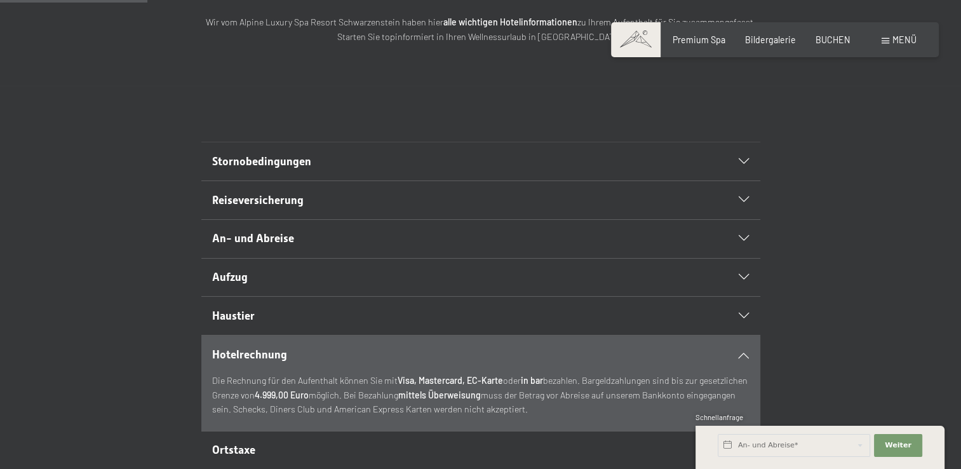
scroll to position [205, 0]
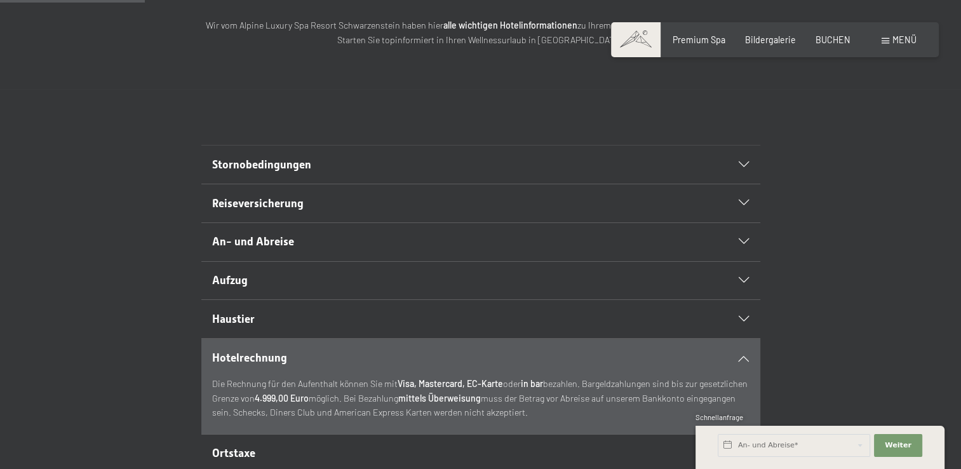
click at [741, 168] on icon at bounding box center [744, 165] width 10 height 6
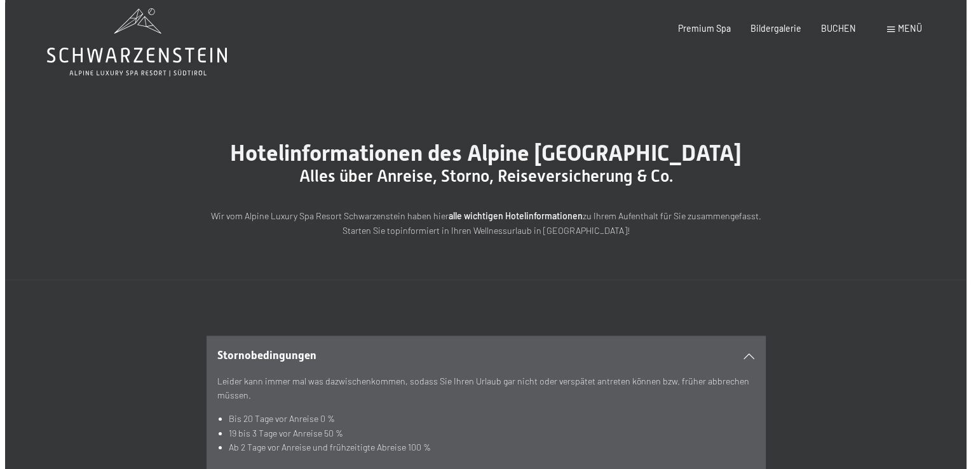
scroll to position [0, 0]
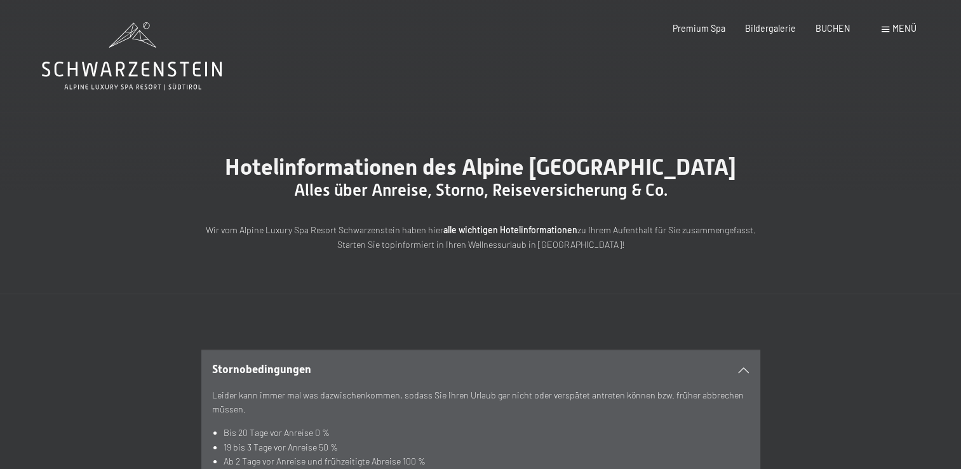
click at [895, 25] on span "Menü" at bounding box center [905, 28] width 24 height 11
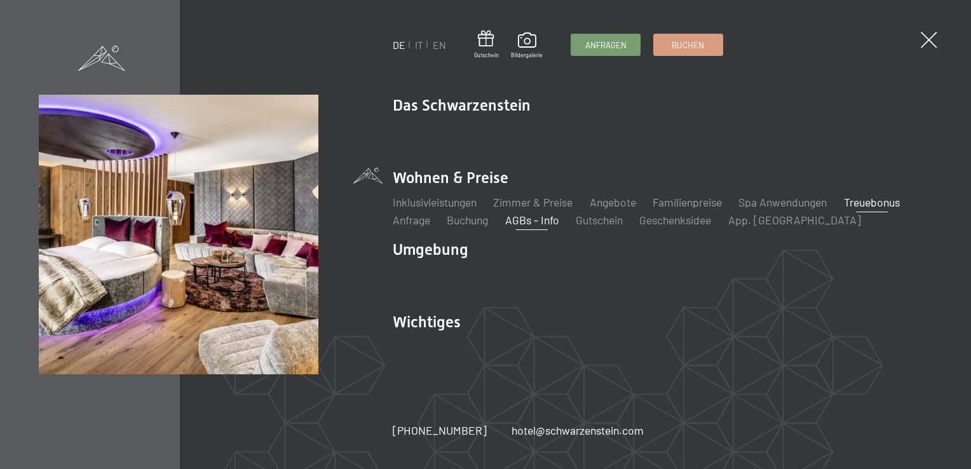
click at [871, 205] on link "Treuebonus" at bounding box center [872, 202] width 56 height 14
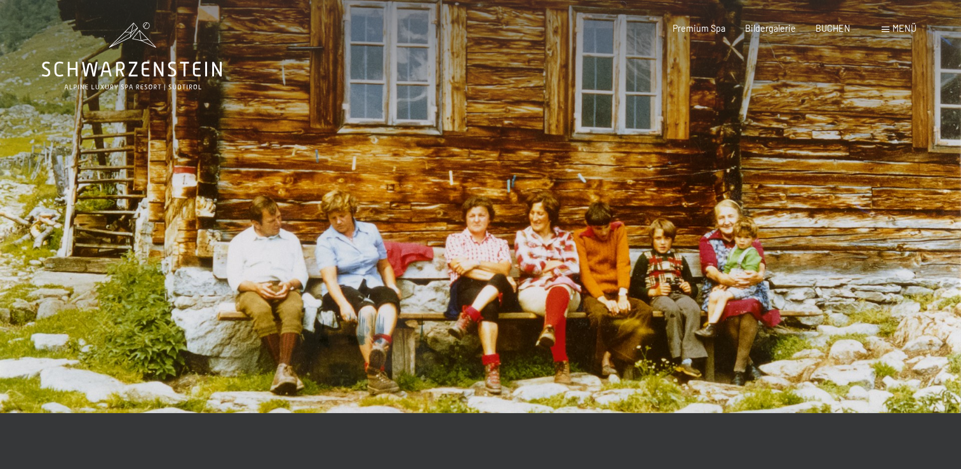
click at [900, 29] on span "Menü" at bounding box center [905, 28] width 24 height 11
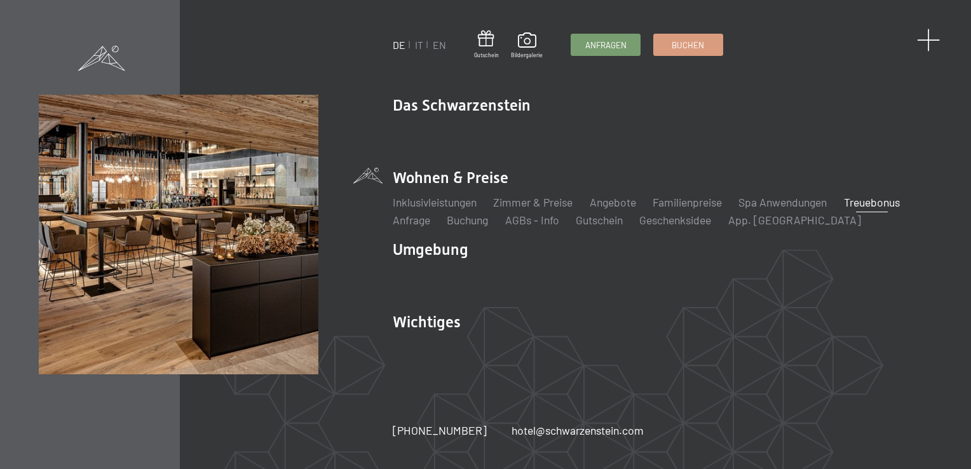
click at [930, 39] on span at bounding box center [929, 41] width 24 height 24
